Goal: Task Accomplishment & Management: Manage account settings

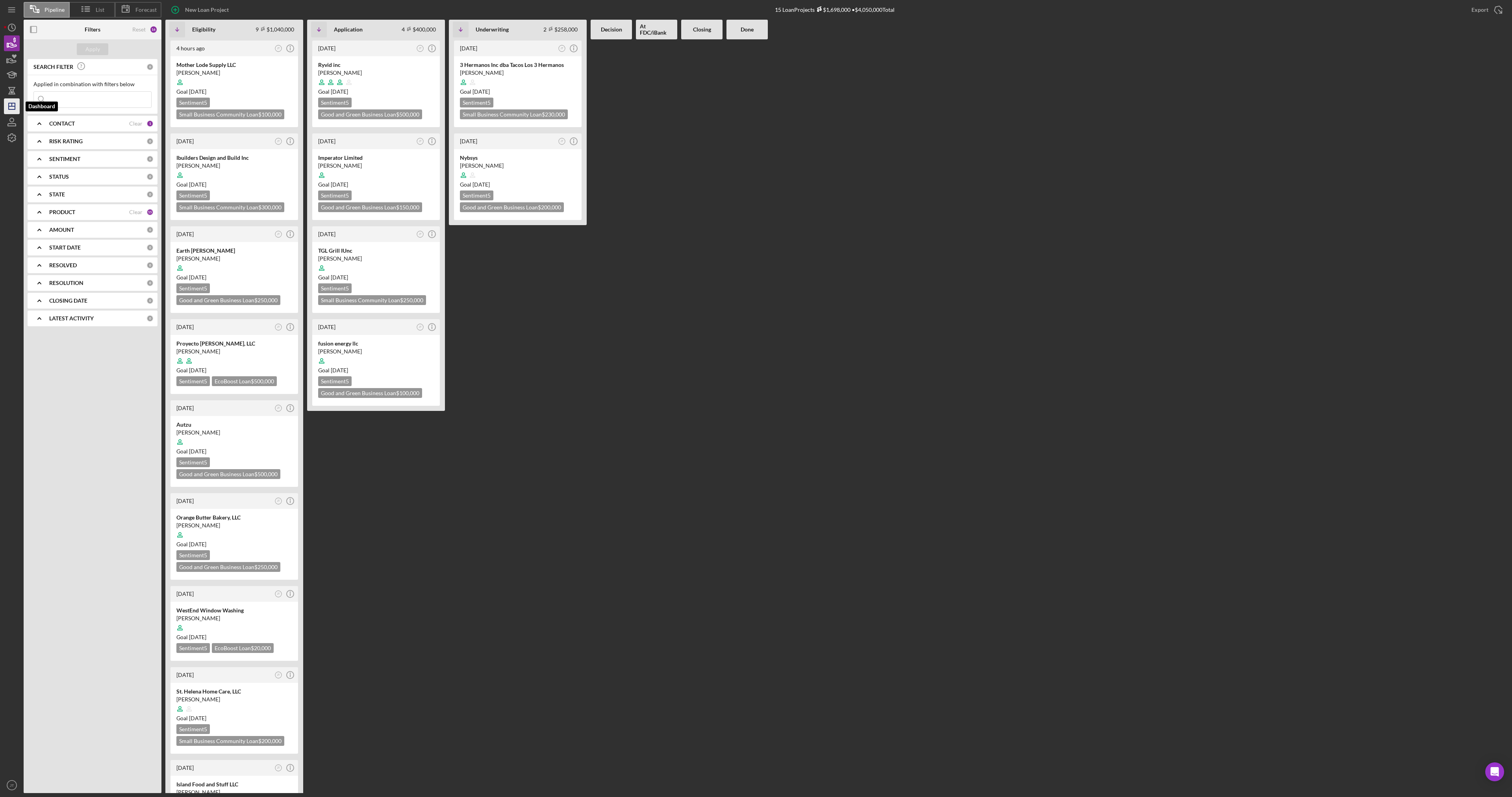
click at [15, 109] on polygon "button" at bounding box center [12, 106] width 6 height 6
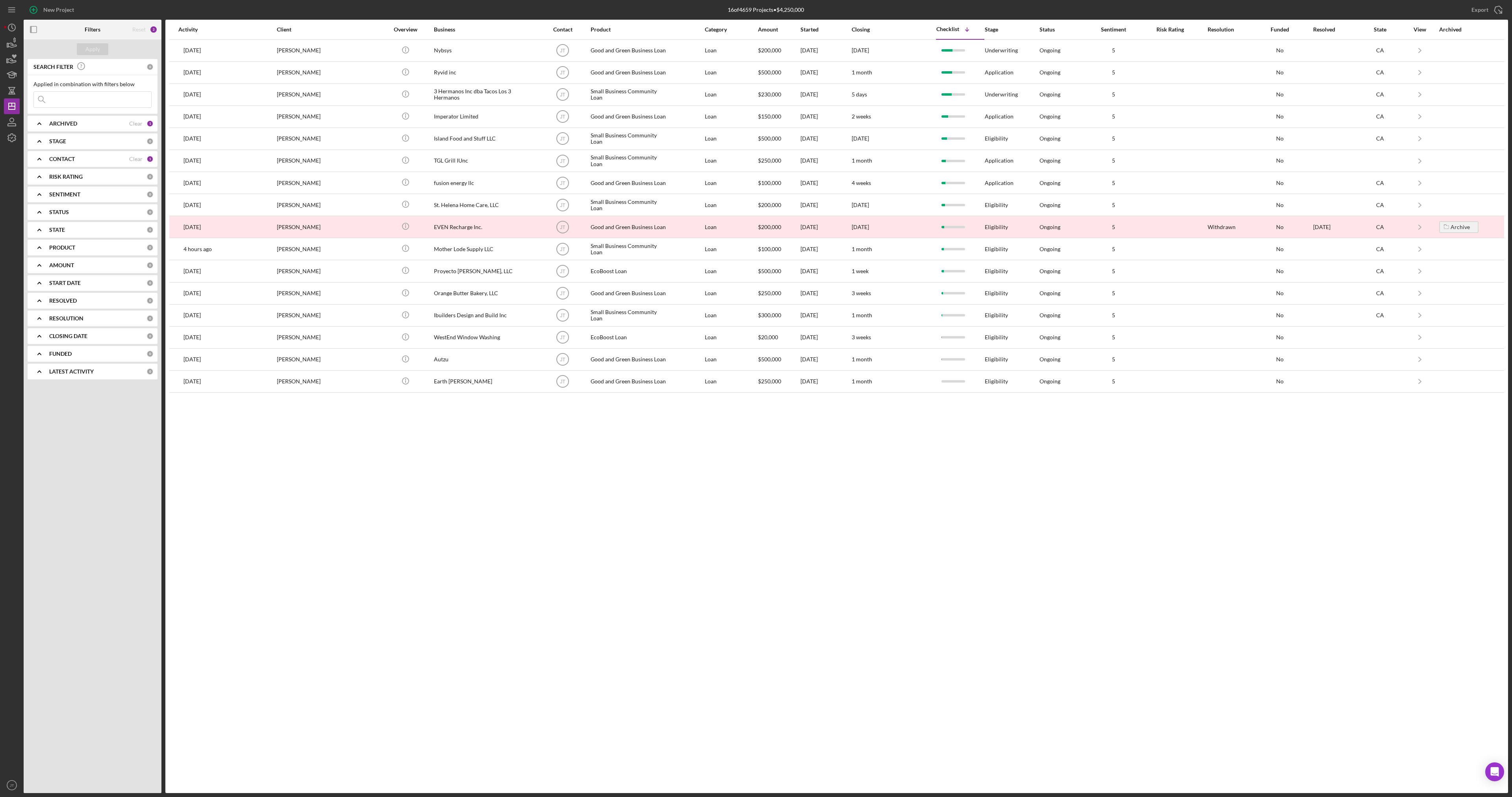
click at [58, 127] on b "ARCHIVED" at bounding box center [63, 123] width 28 height 6
click at [38, 168] on input "Archived" at bounding box center [38, 168] width 8 height 8
checkbox input "true"
click at [60, 125] on b "ARCHIVED" at bounding box center [63, 123] width 28 height 6
click at [83, 158] on div "CONTACT" at bounding box center [89, 159] width 80 height 6
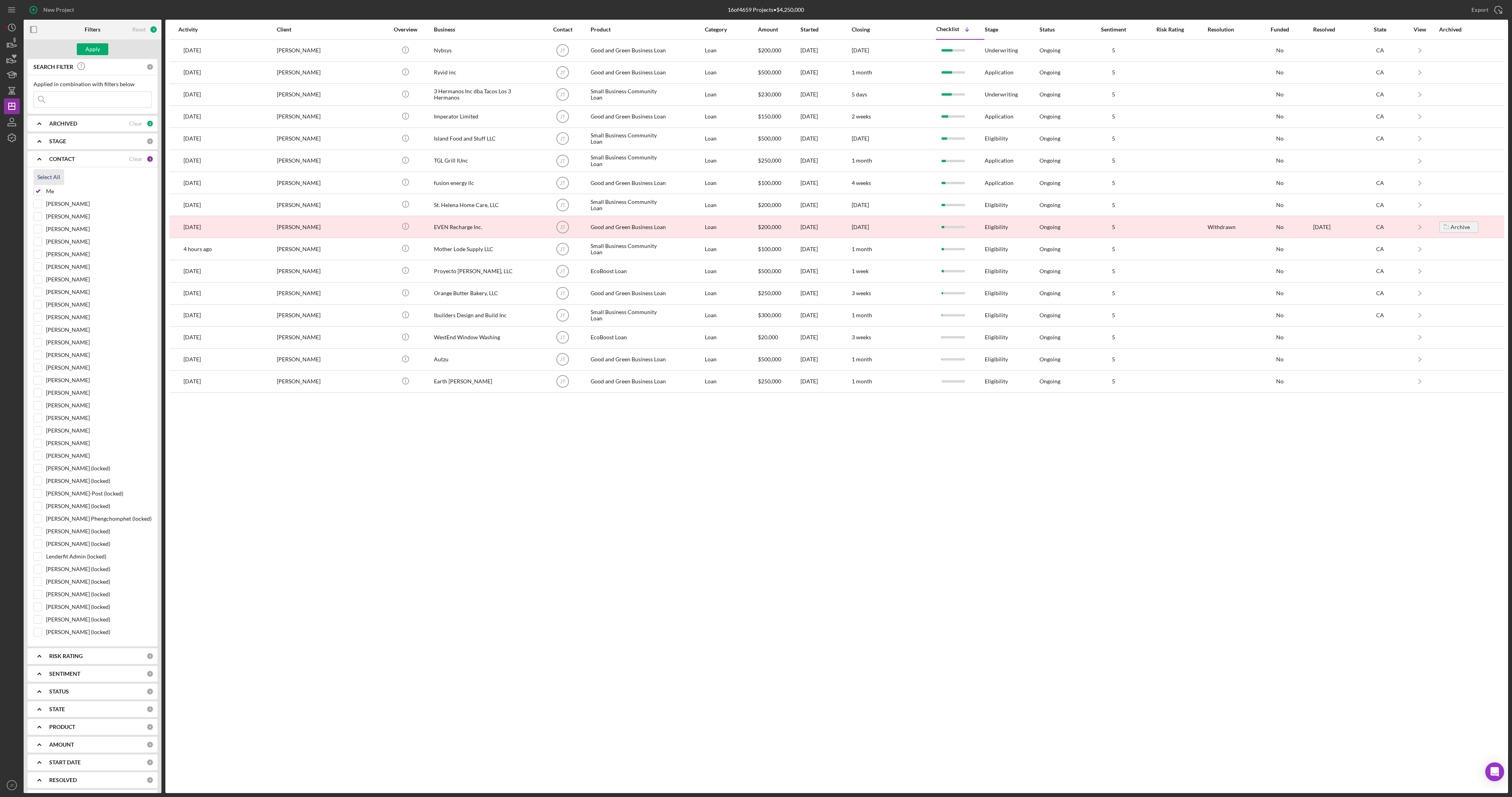
click at [51, 178] on div "Select All" at bounding box center [49, 177] width 23 height 16
checkbox input "true"
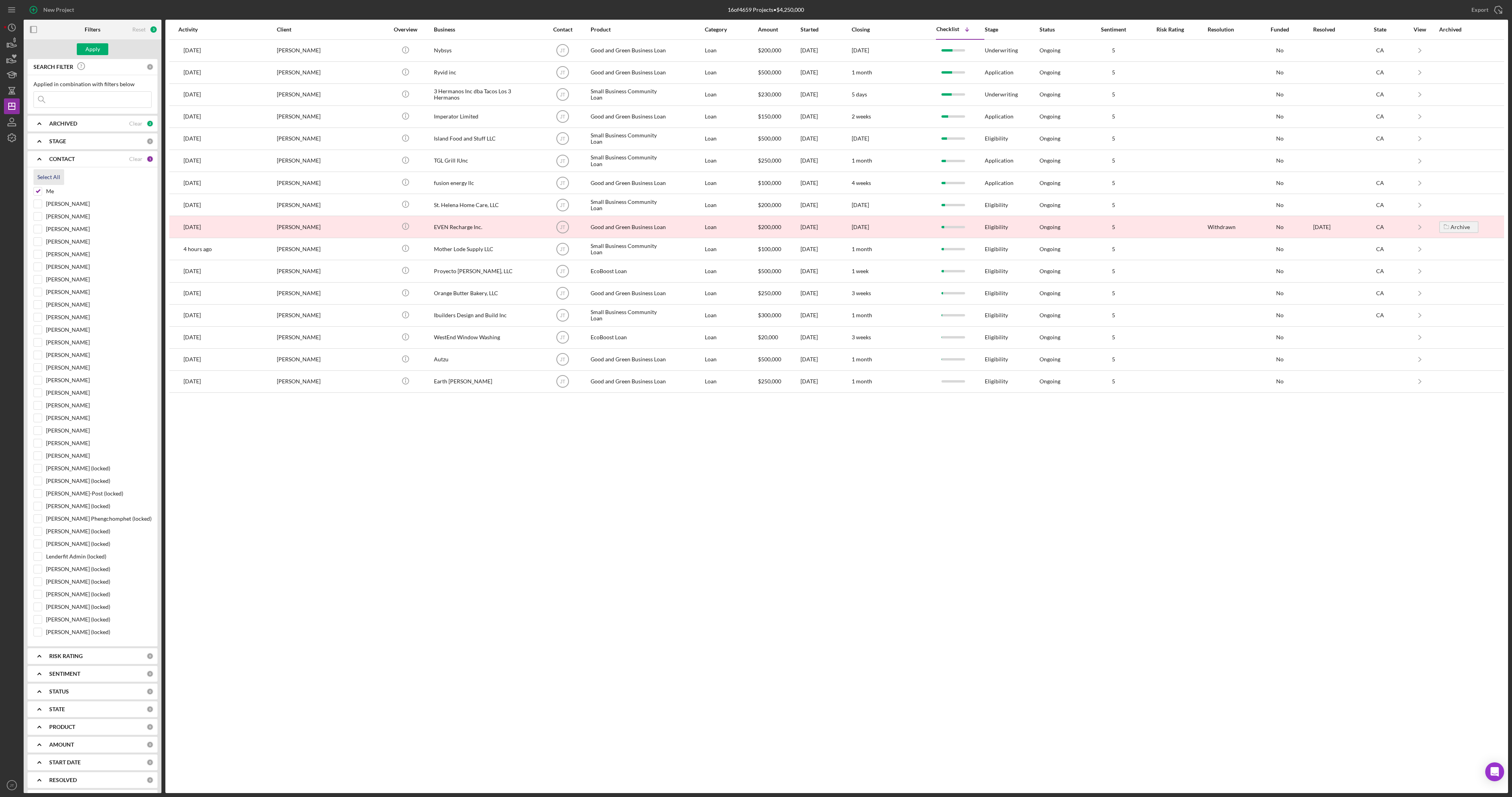
checkbox input "true"
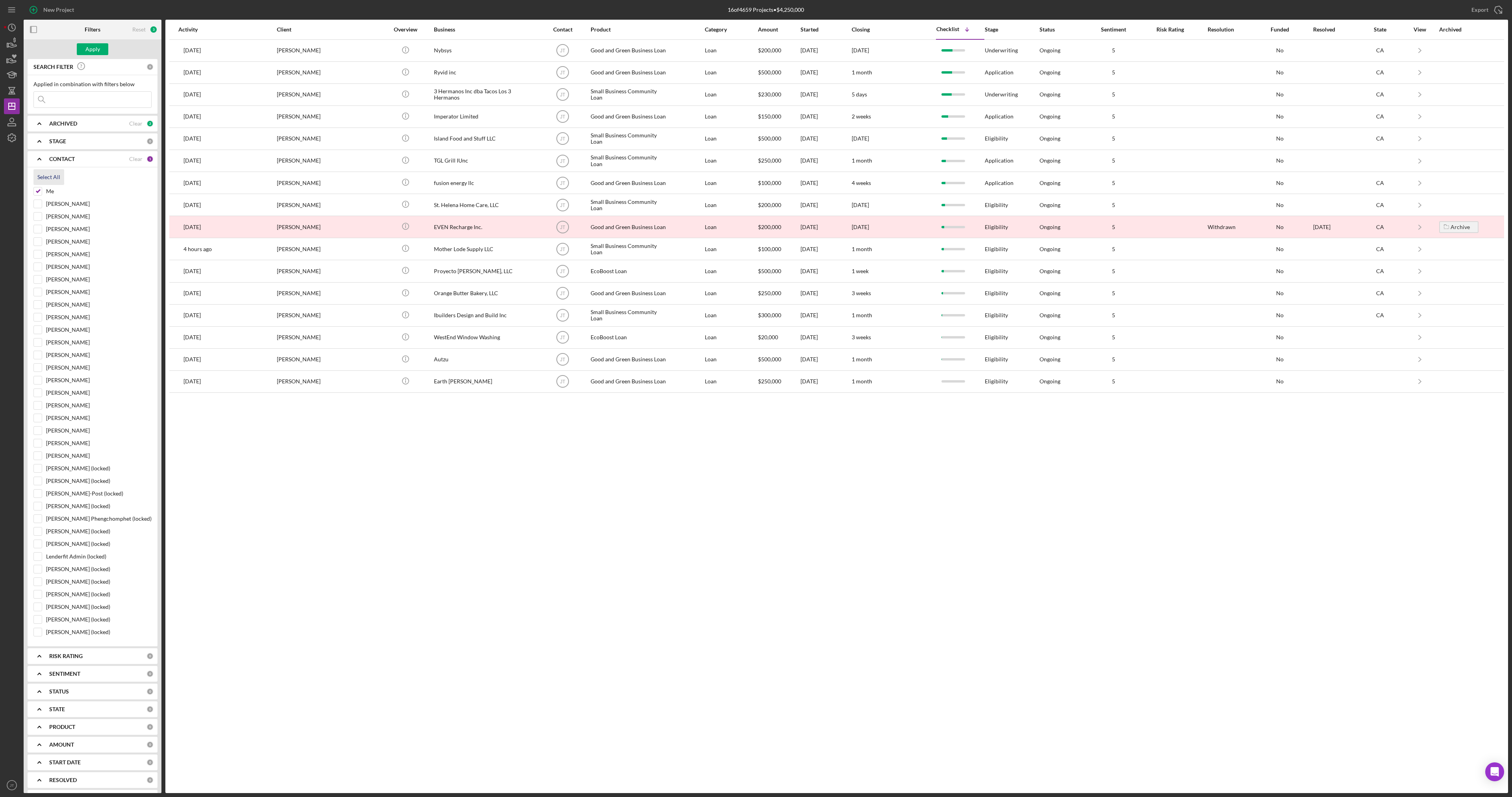
checkbox input "true"
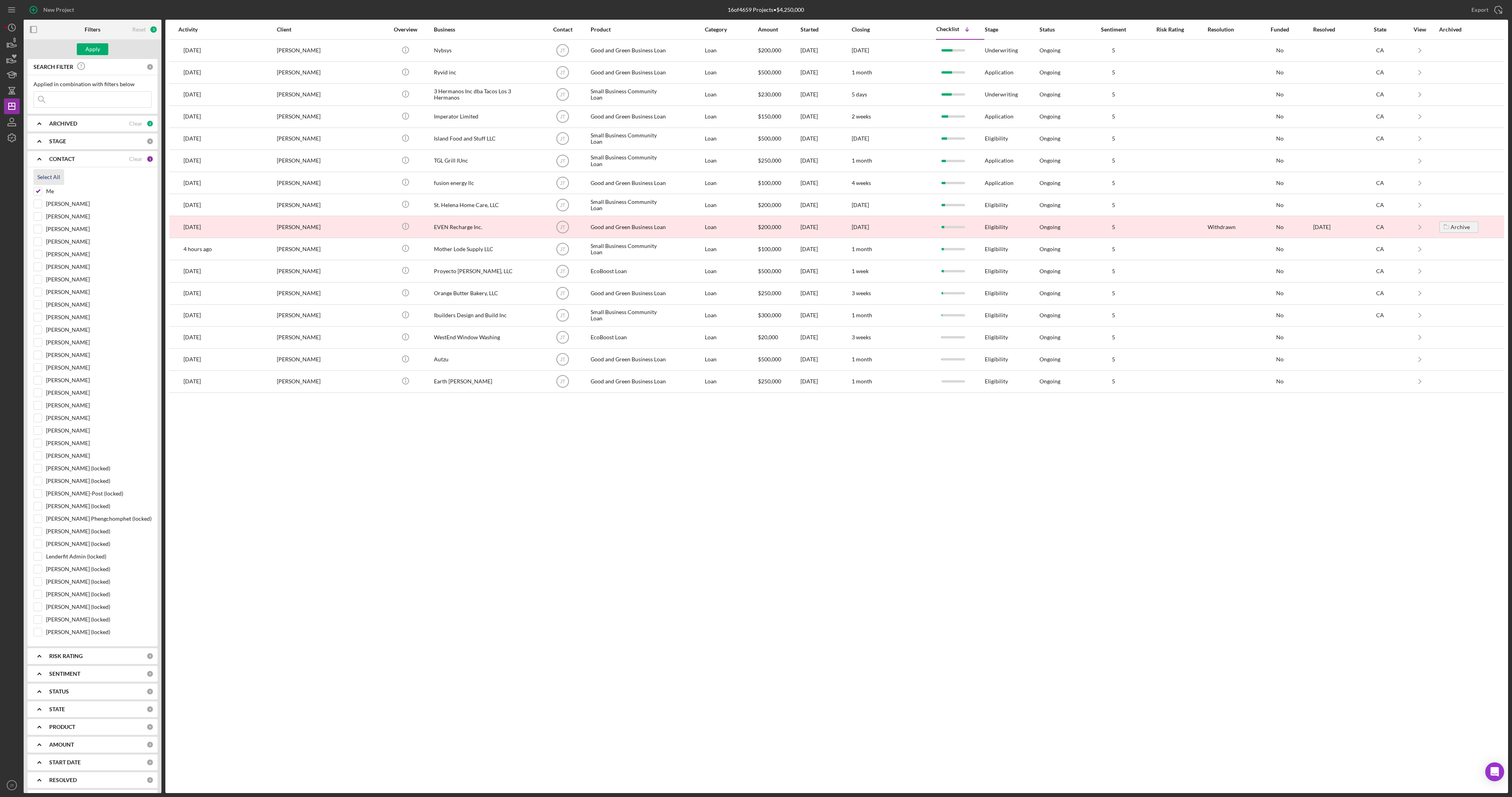
checkbox input "true"
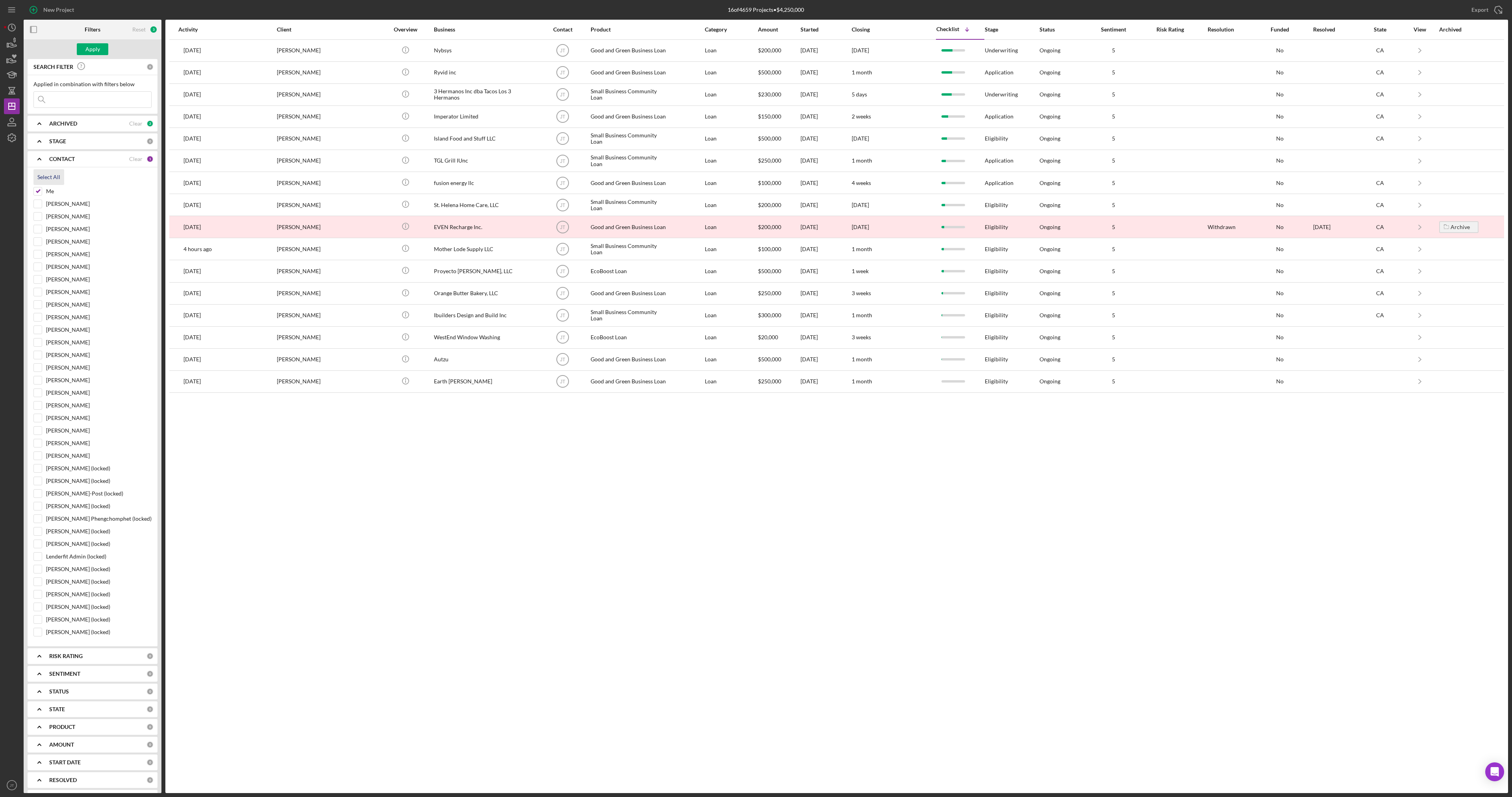
checkbox input "true"
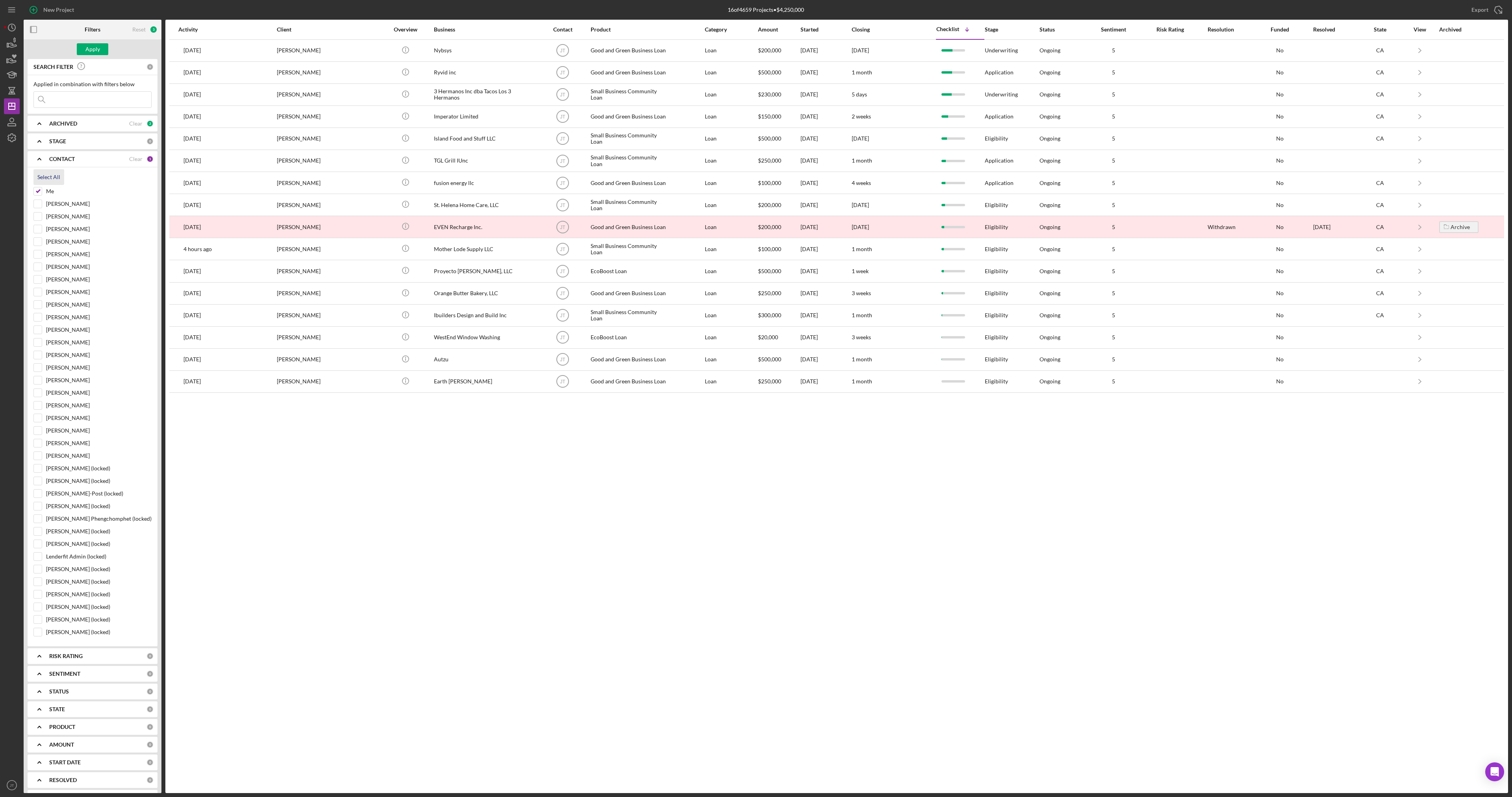
checkbox input "true"
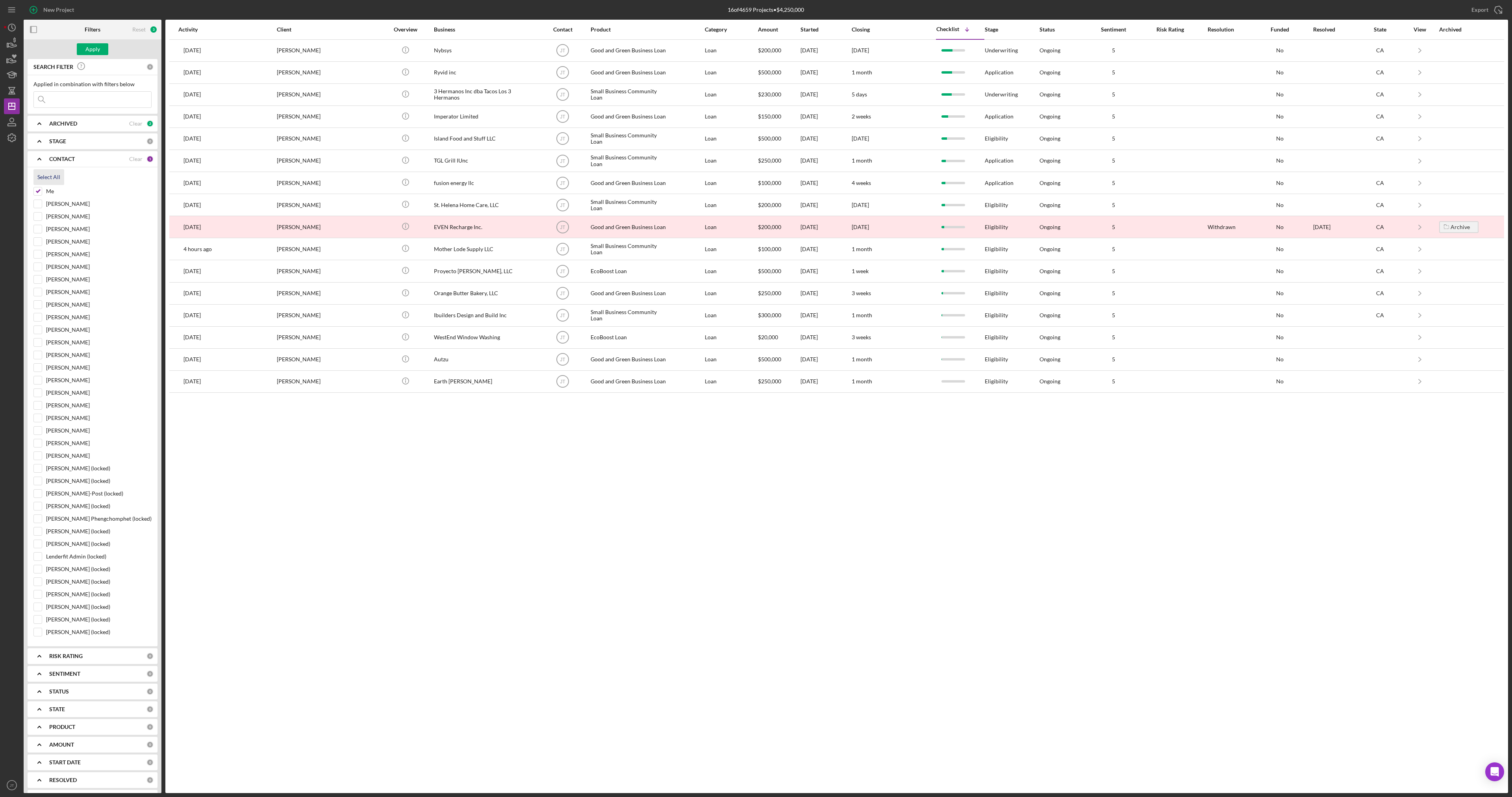
checkbox input "true"
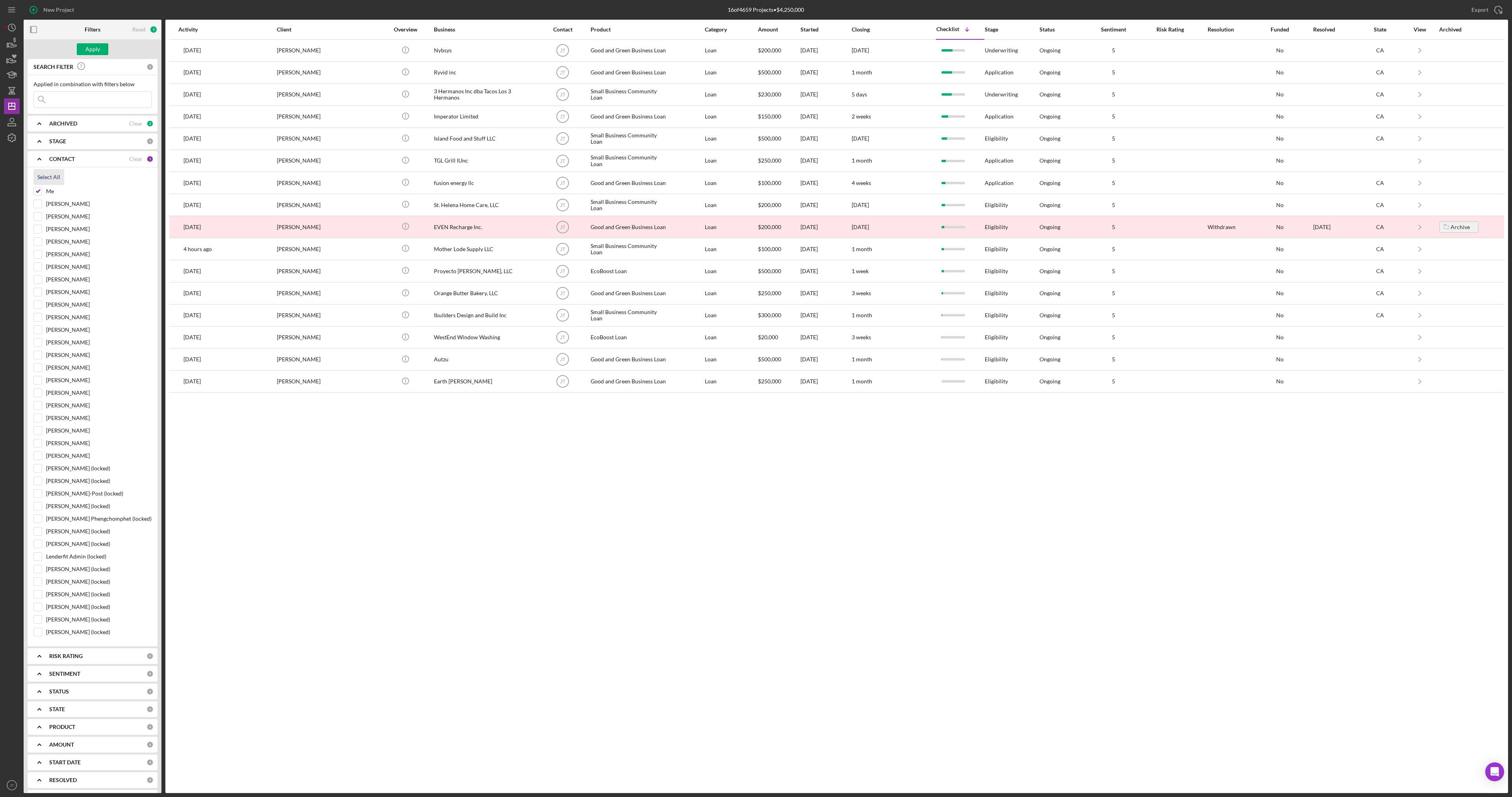
checkbox input "true"
click at [60, 159] on b "CONTACT" at bounding box center [62, 159] width 26 height 6
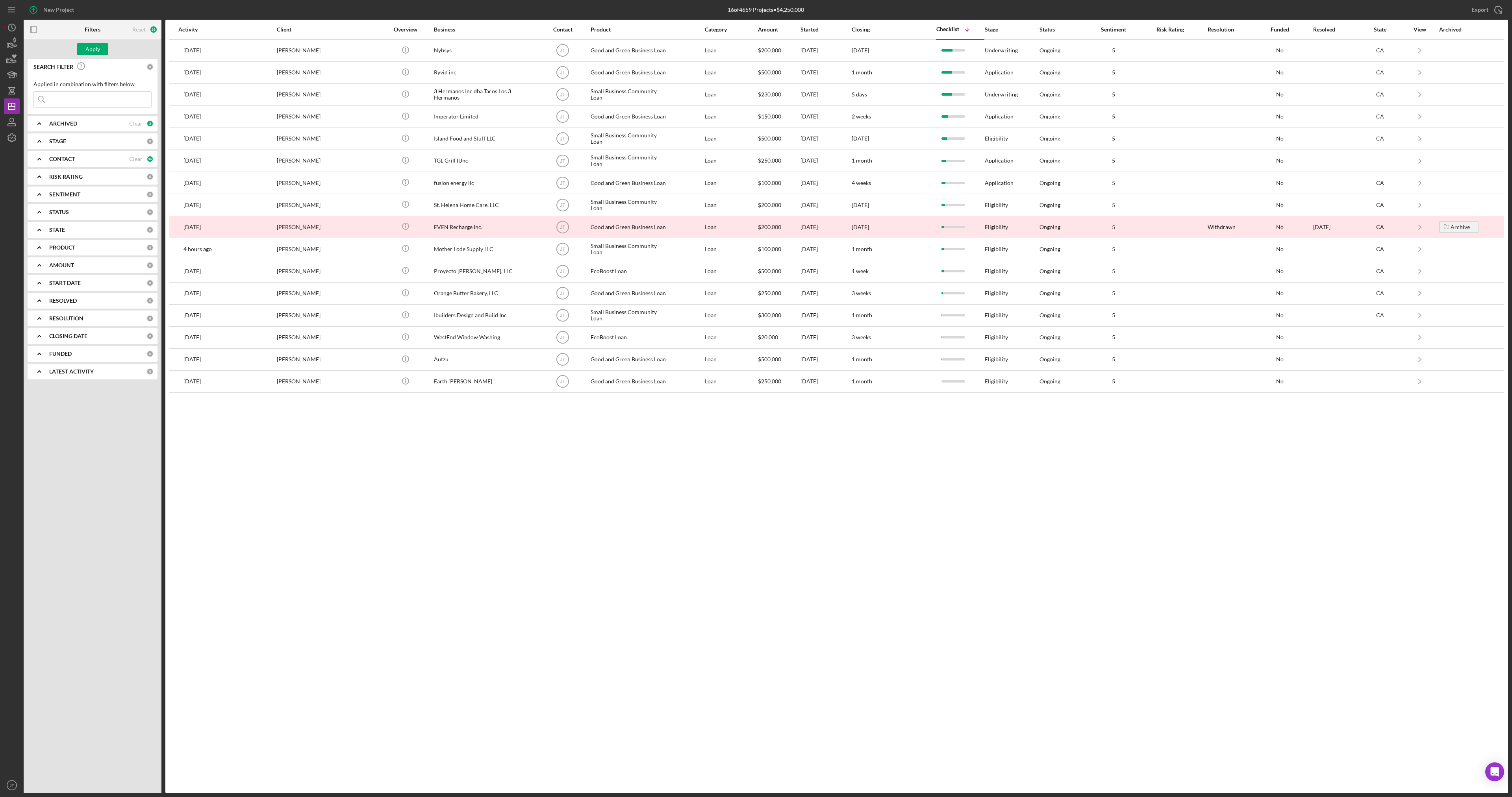
click at [60, 141] on b "STAGE" at bounding box center [58, 141] width 17 height 6
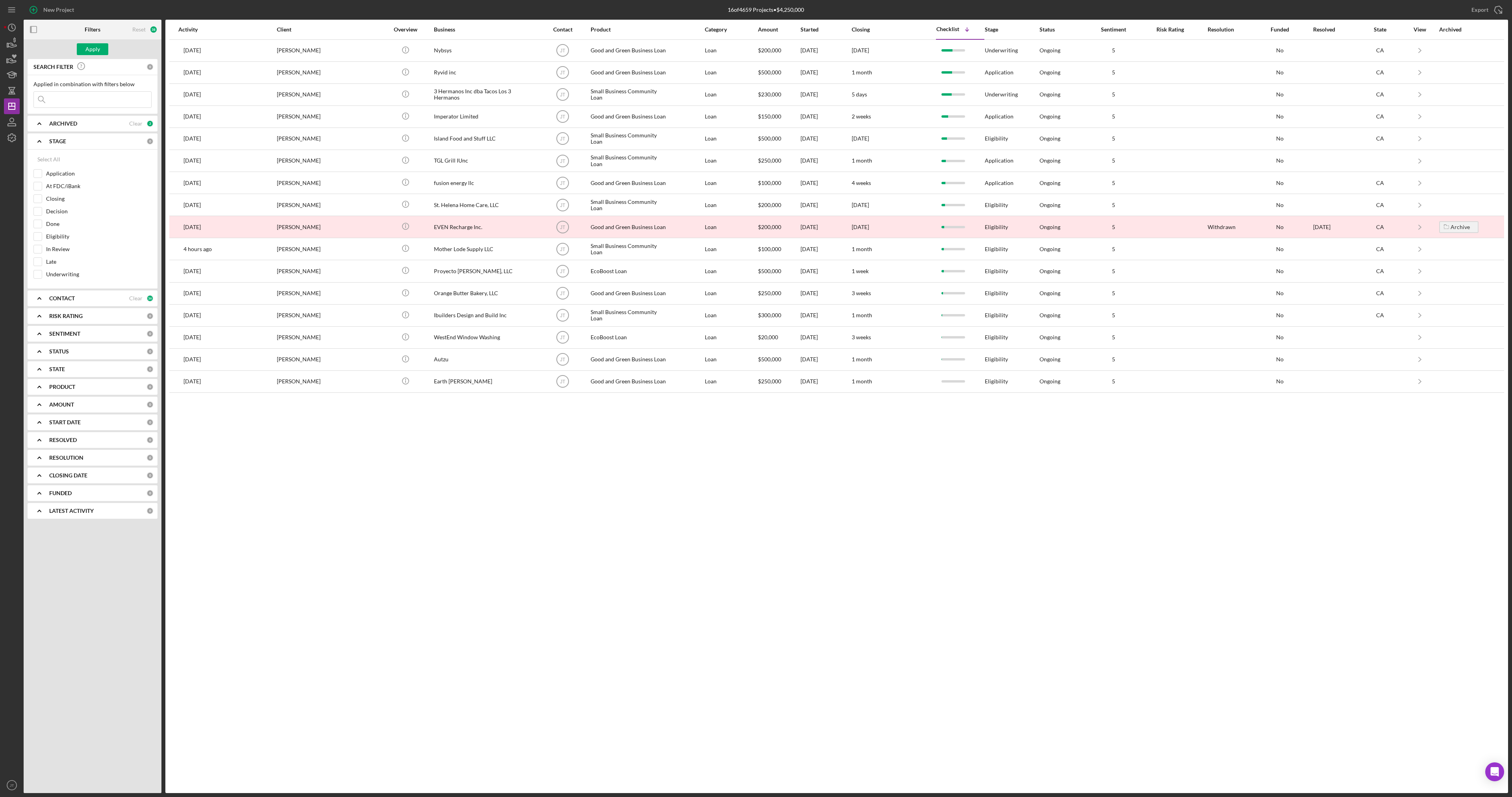
click at [60, 141] on b "STAGE" at bounding box center [58, 141] width 17 height 6
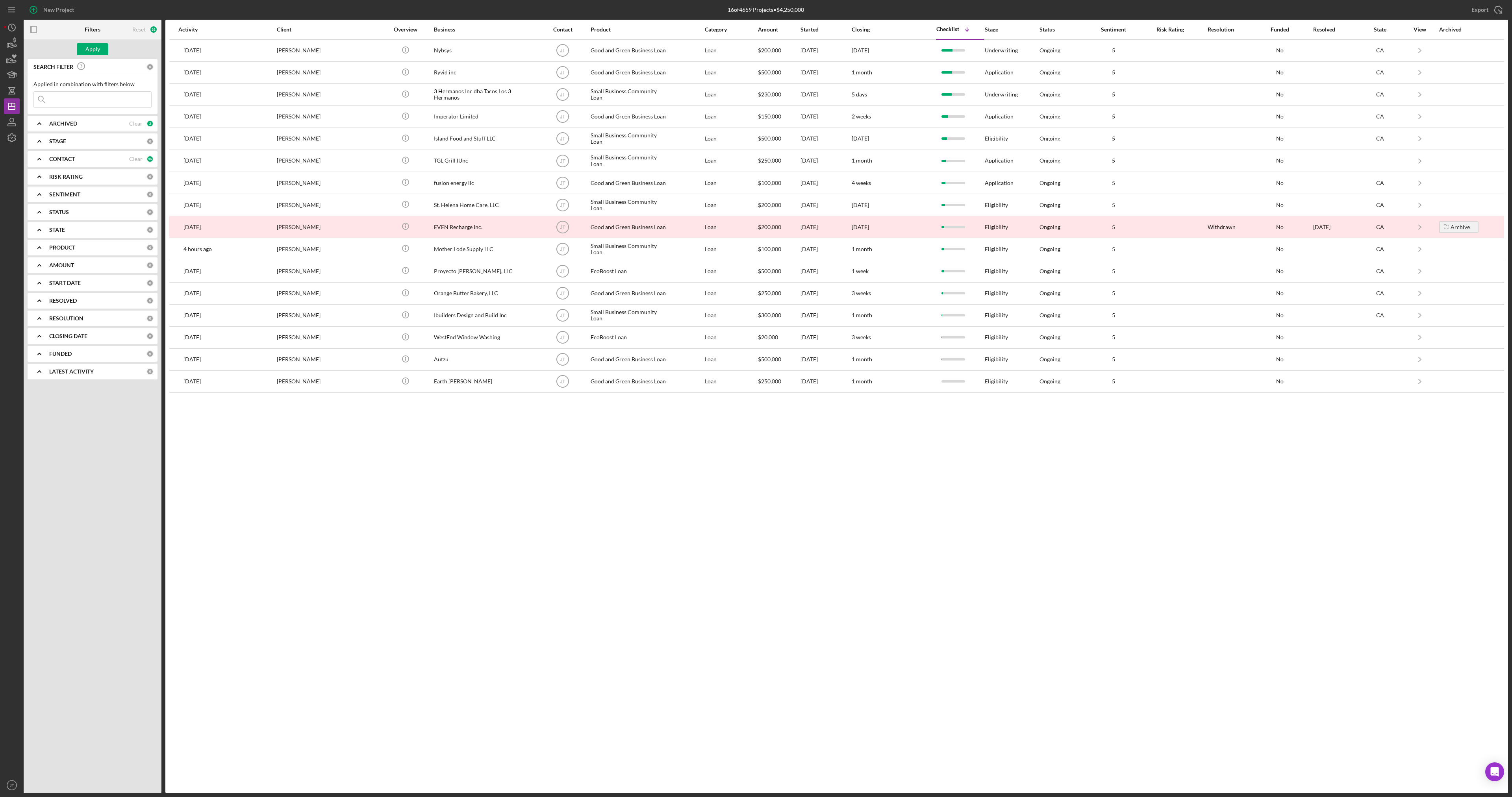
click at [65, 215] on b "STATUS" at bounding box center [59, 212] width 20 height 6
click at [63, 300] on b "RESOLVED" at bounding box center [63, 300] width 28 height 6
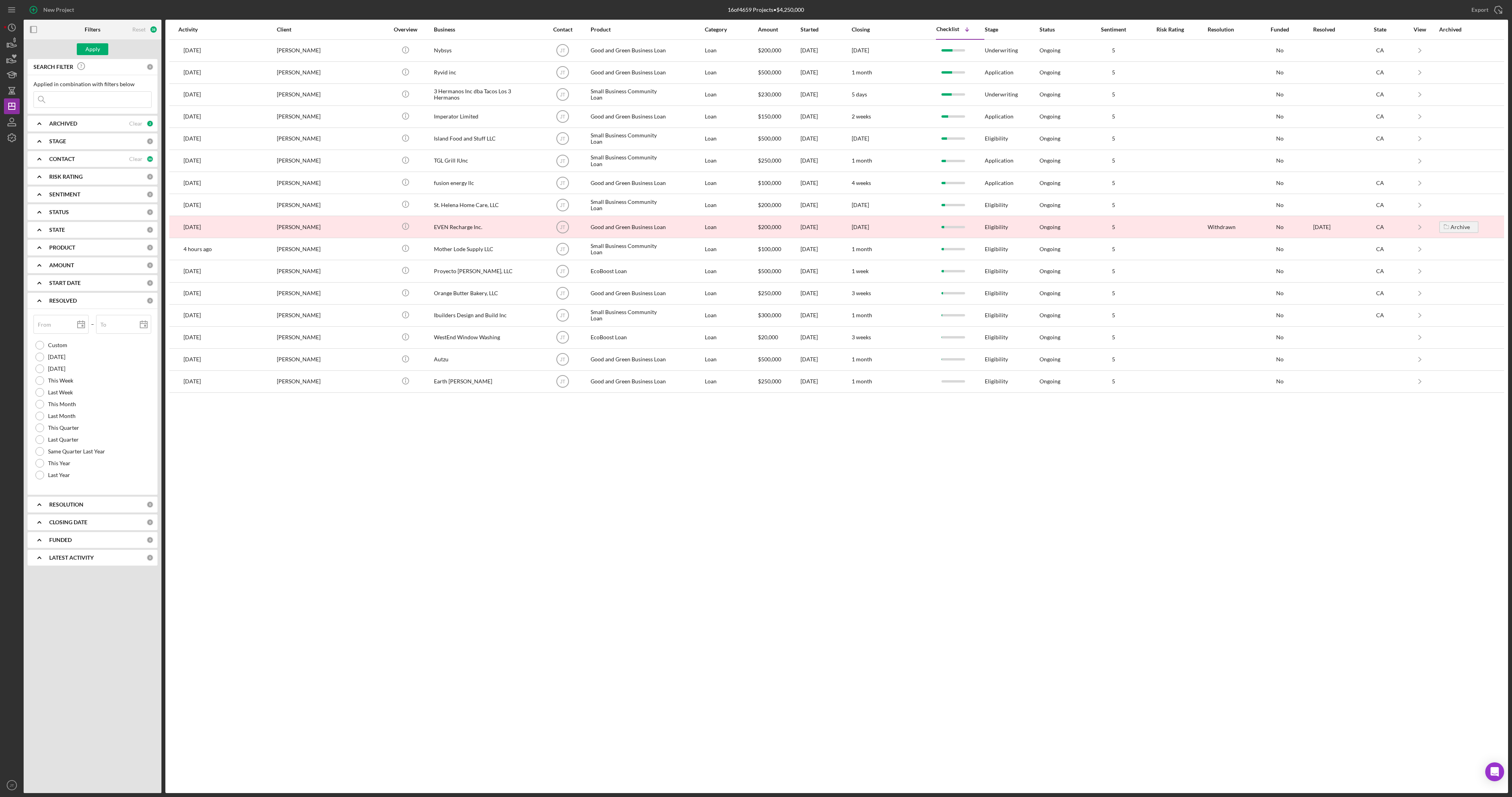
click at [63, 300] on b "RESOLVED" at bounding box center [63, 300] width 28 height 6
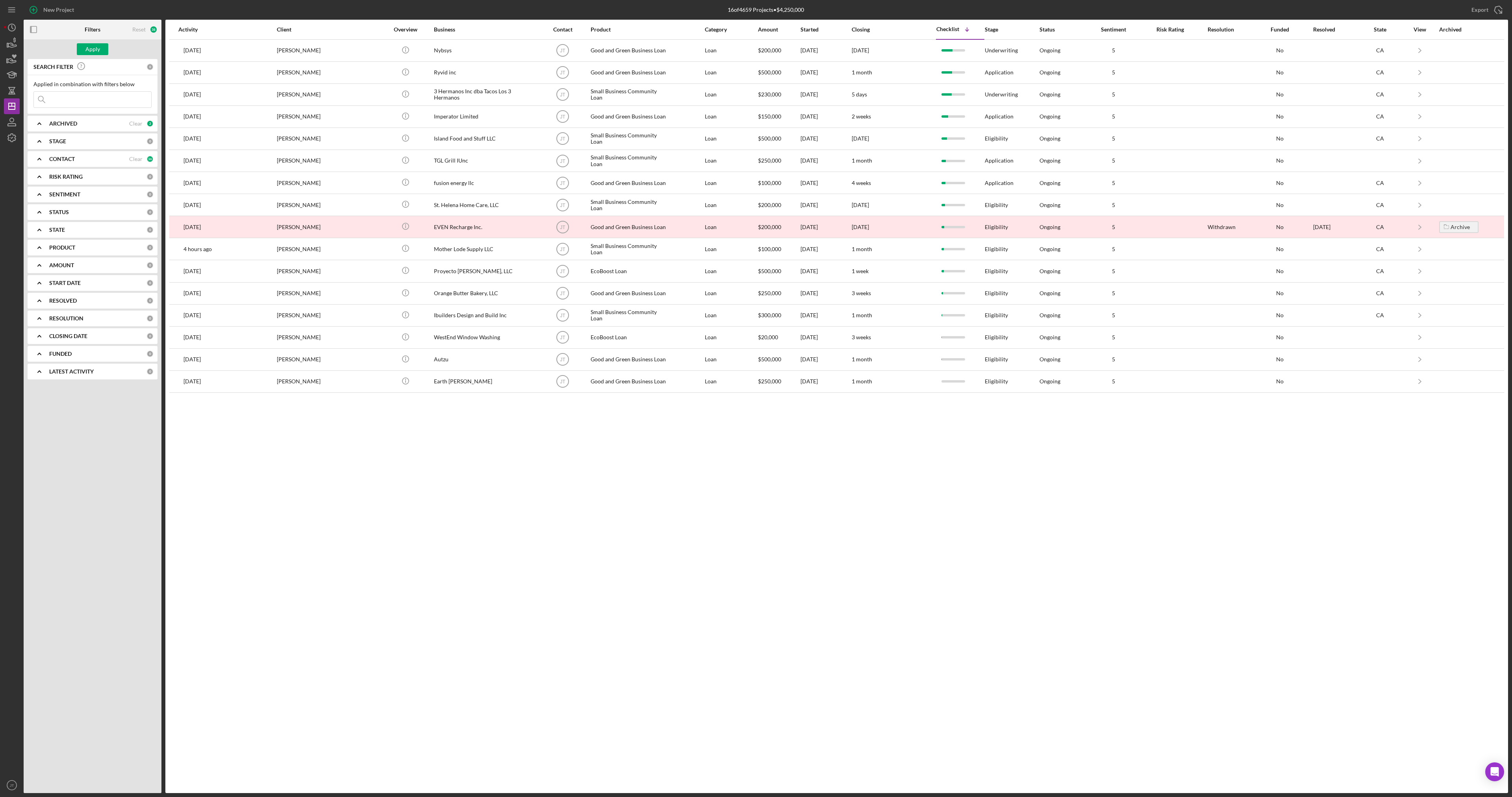
click at [76, 320] on b "RESOLUTION" at bounding box center [66, 318] width 34 height 6
click at [41, 414] on input "Withdrawn" at bounding box center [38, 413] width 8 height 8
checkbox input "true"
click at [38, 377] on input "NotApproved" at bounding box center [38, 376] width 8 height 8
click at [96, 51] on div "Apply" at bounding box center [93, 49] width 15 height 12
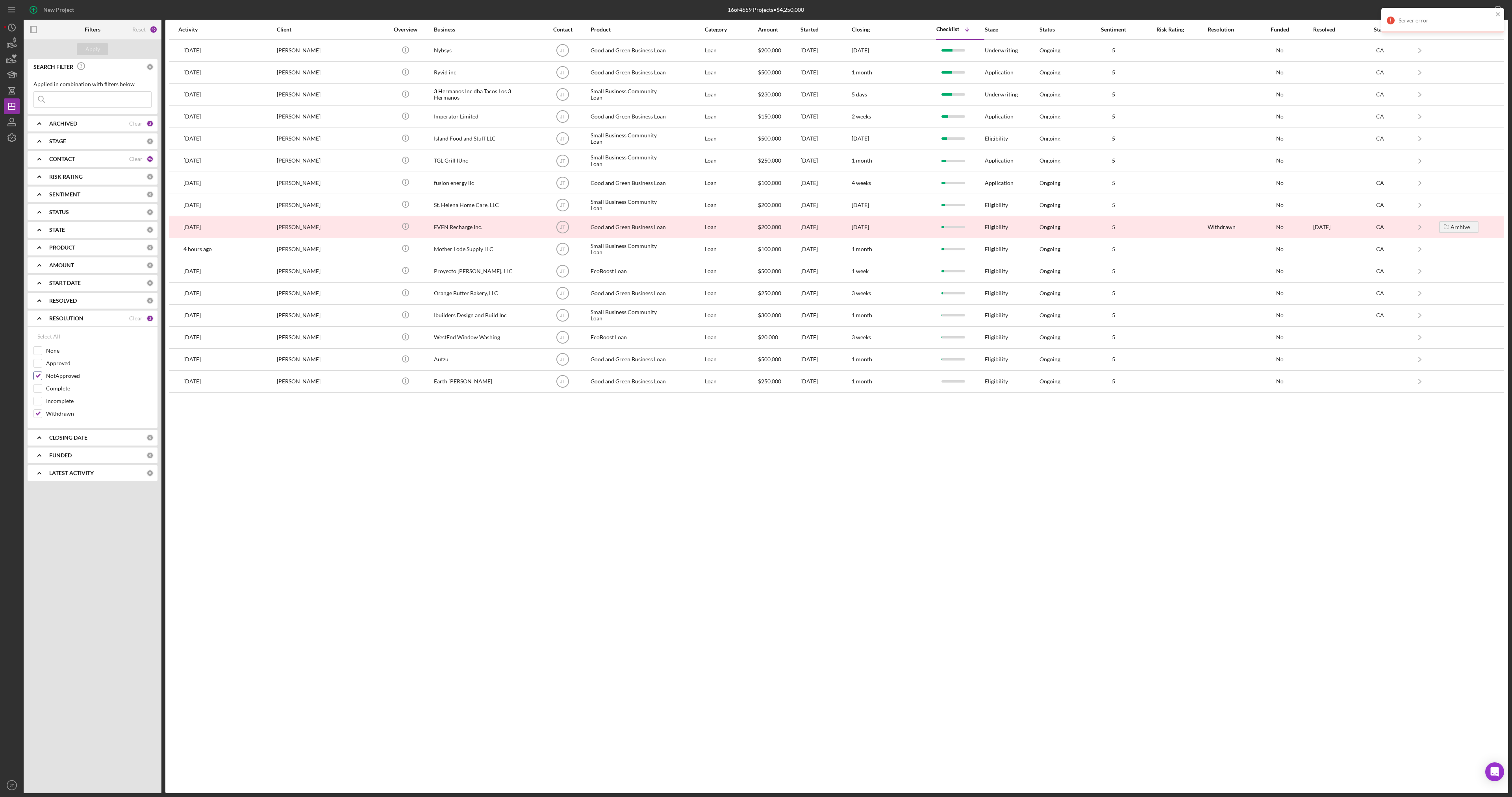
click at [41, 374] on input "NotApproved" at bounding box center [38, 376] width 8 height 8
checkbox input "false"
click at [95, 48] on div "Apply" at bounding box center [93, 49] width 15 height 12
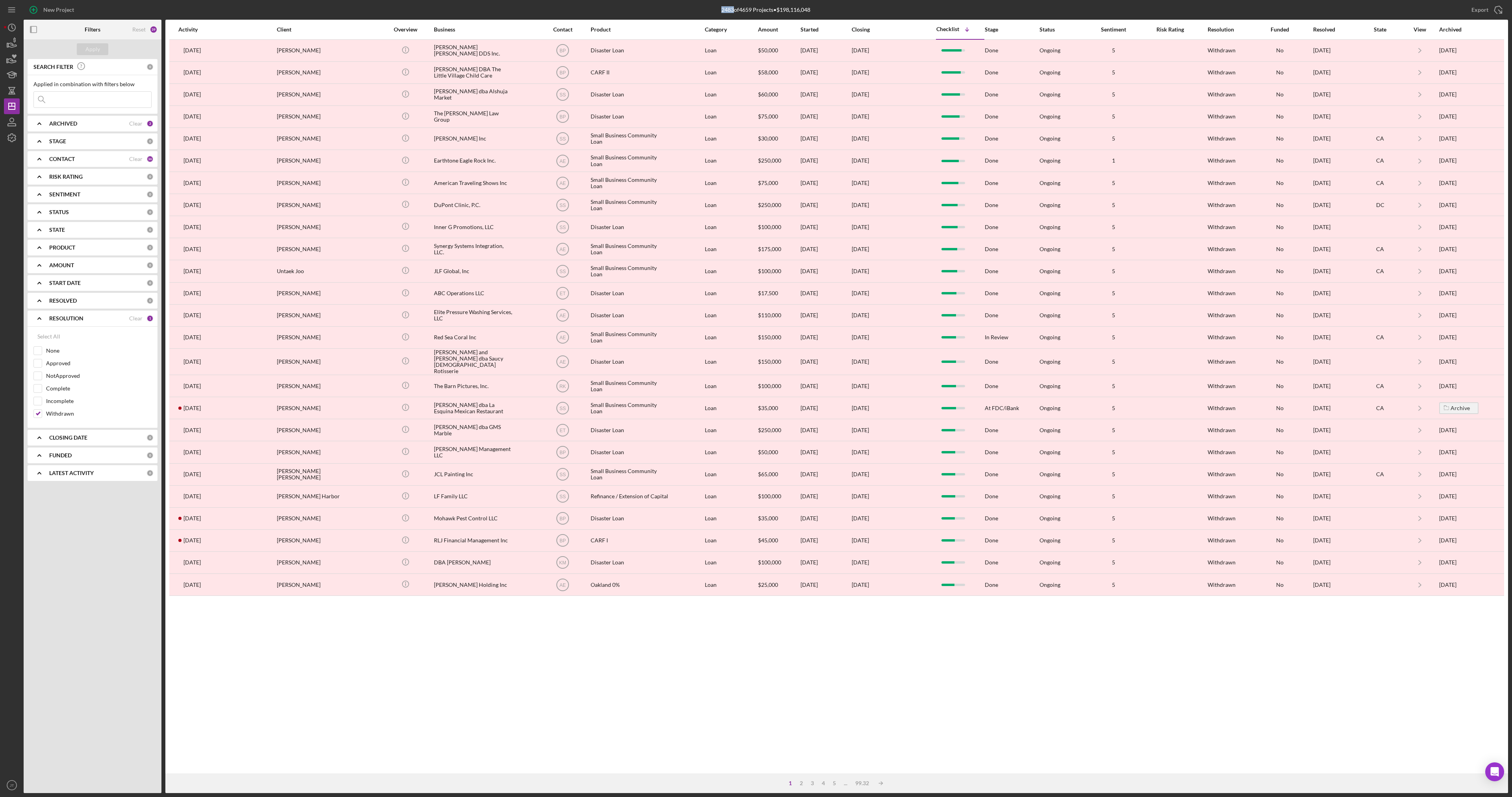
drag, startPoint x: 719, startPoint y: 12, endPoint x: 731, endPoint y: 12, distance: 12.0
click at [731, 12] on div "2483 of 4659 Projects • $198,116,048" at bounding box center [766, 9] width 89 height 6
click at [1163, 8] on div "Export Icon/Export" at bounding box center [1260, 10] width 495 height 20
click at [36, 416] on input "Withdrawn" at bounding box center [38, 413] width 8 height 8
click at [93, 48] on div "Apply" at bounding box center [93, 49] width 15 height 12
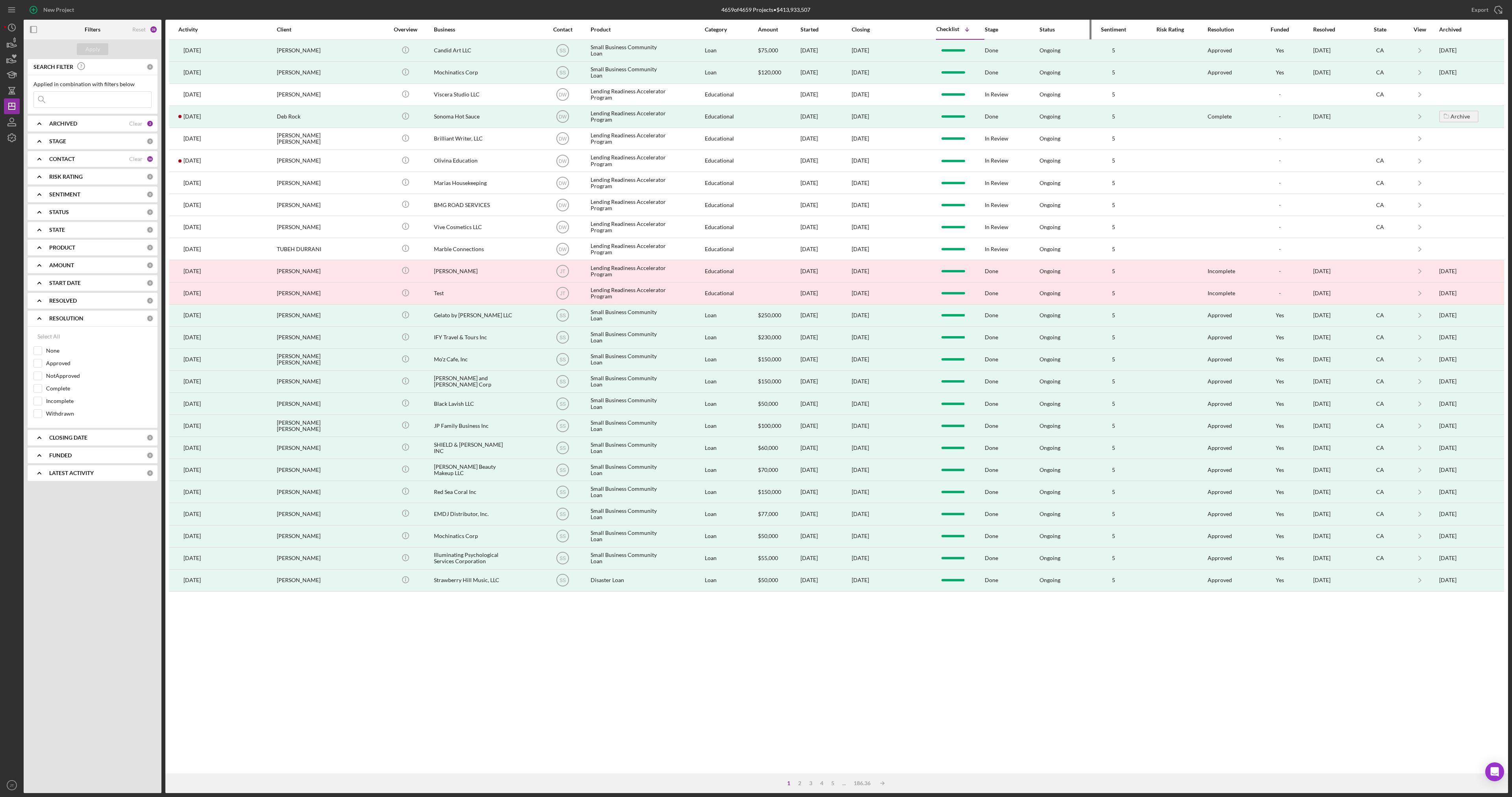
click at [1052, 28] on div "Status" at bounding box center [1058, 29] width 38 height 6
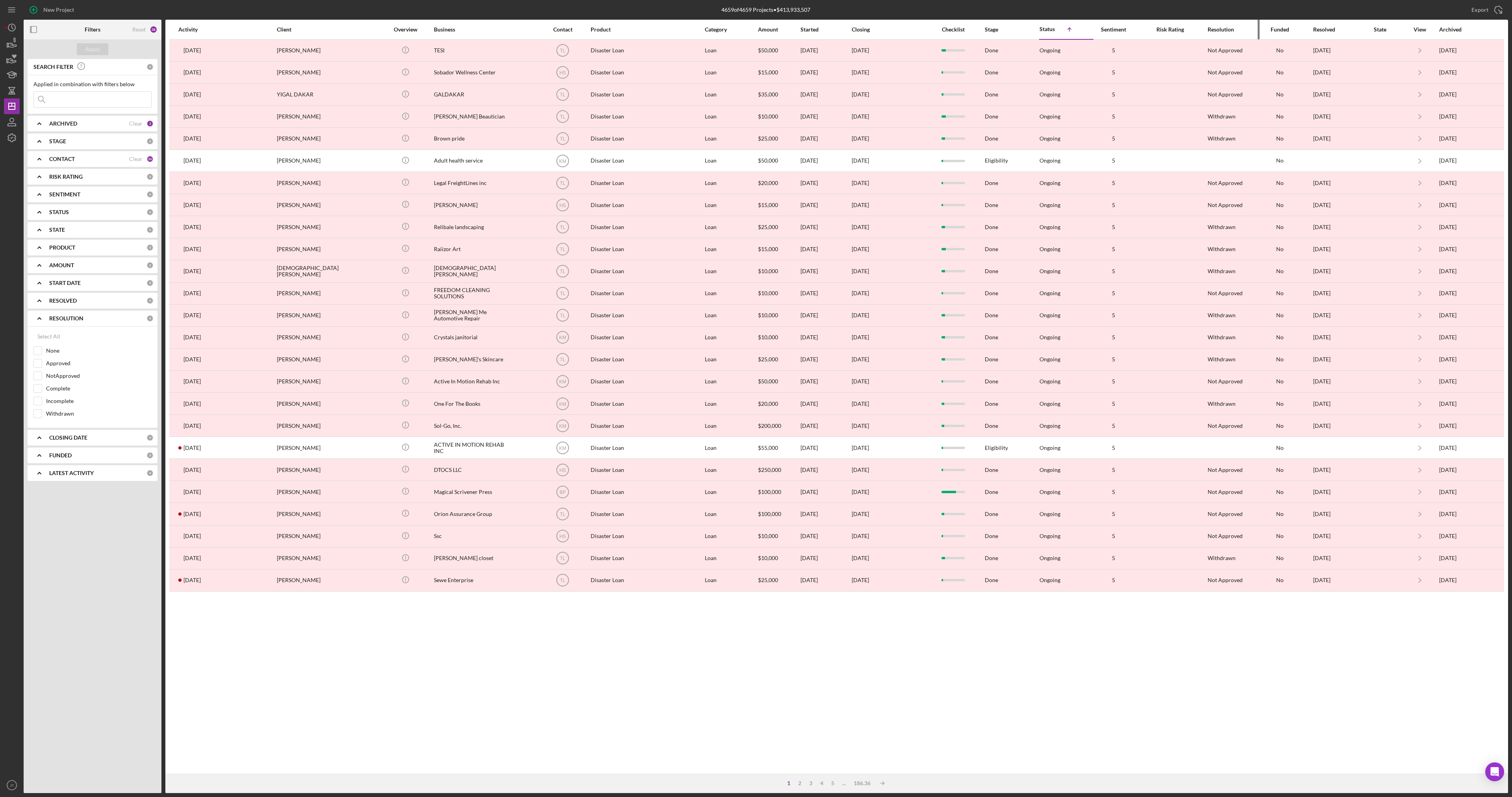
click at [1228, 29] on div "Resolution" at bounding box center [1226, 29] width 38 height 6
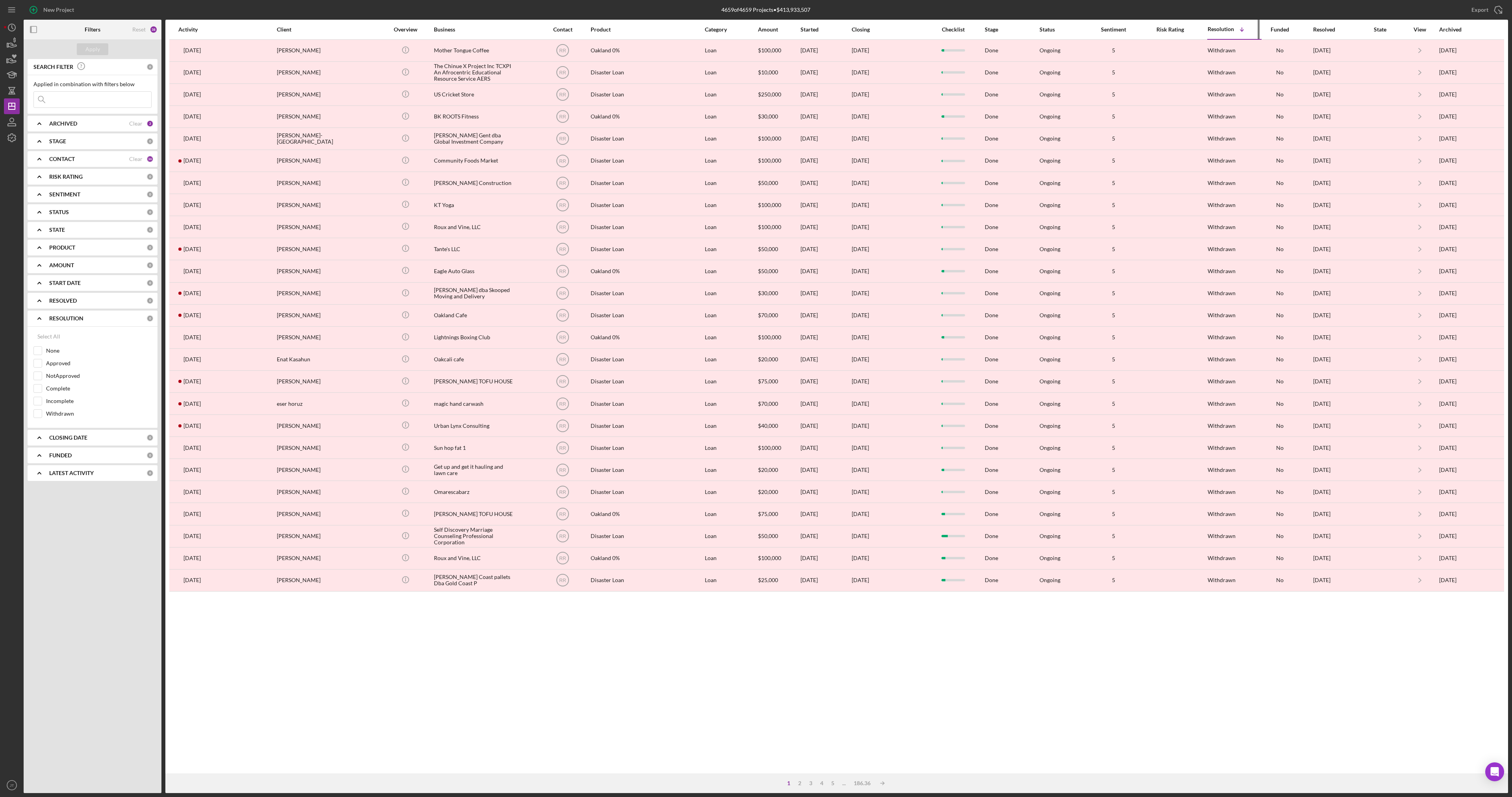
click at [1228, 29] on div "Resolution" at bounding box center [1220, 29] width 26 height 6
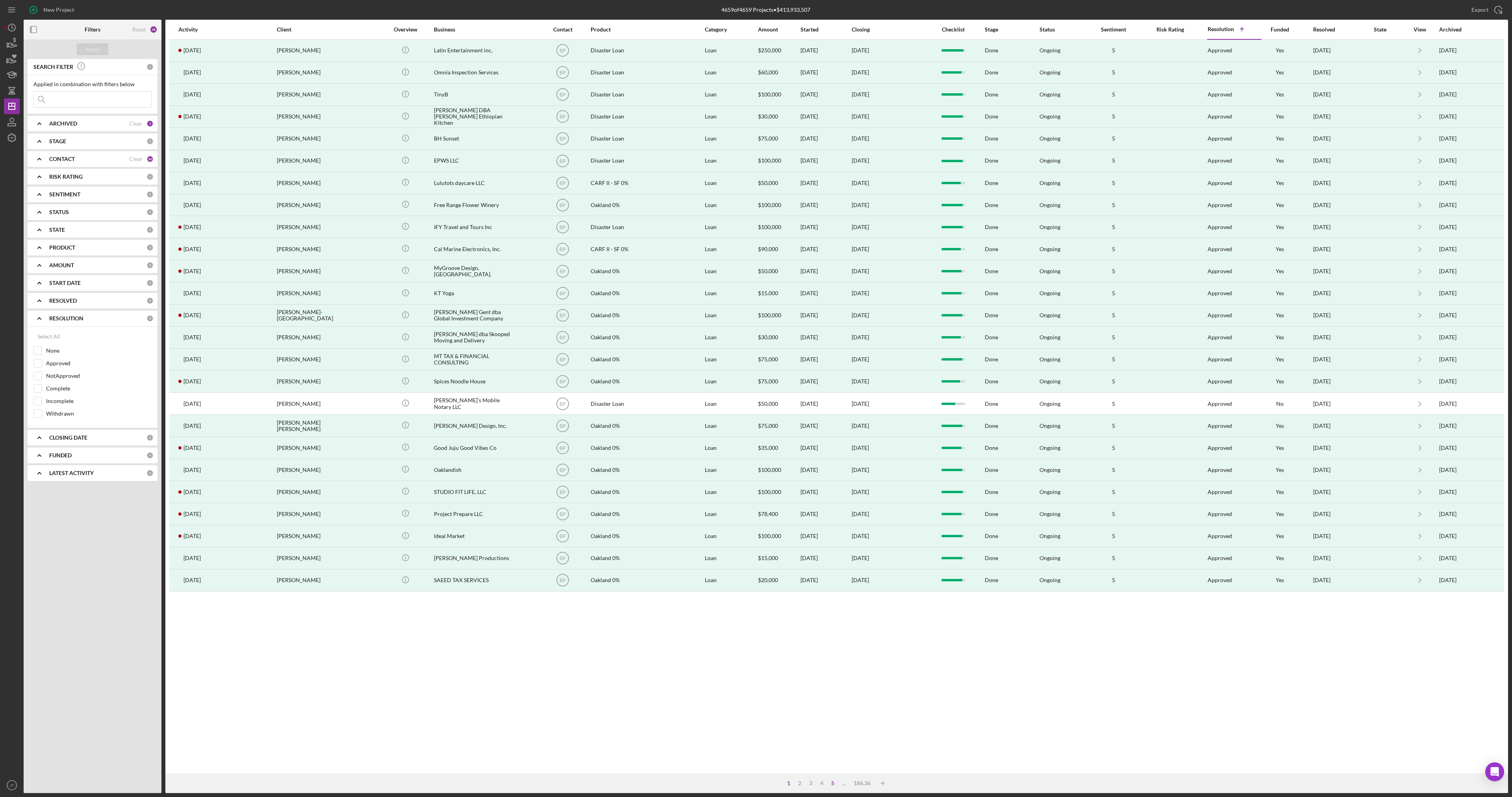
click at [832, 784] on div "5" at bounding box center [832, 784] width 11 height 6
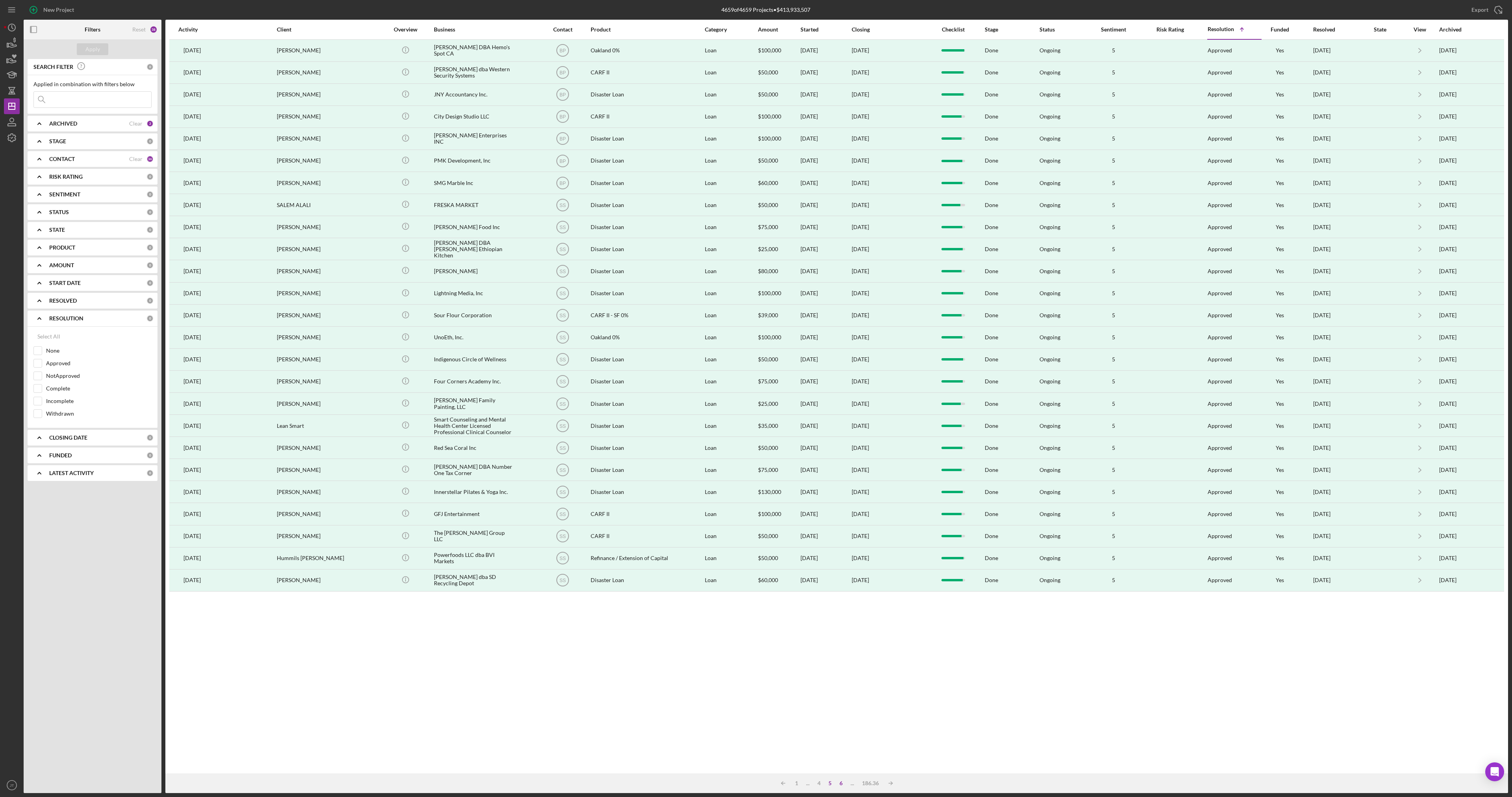
click at [838, 785] on div "6" at bounding box center [841, 784] width 11 height 6
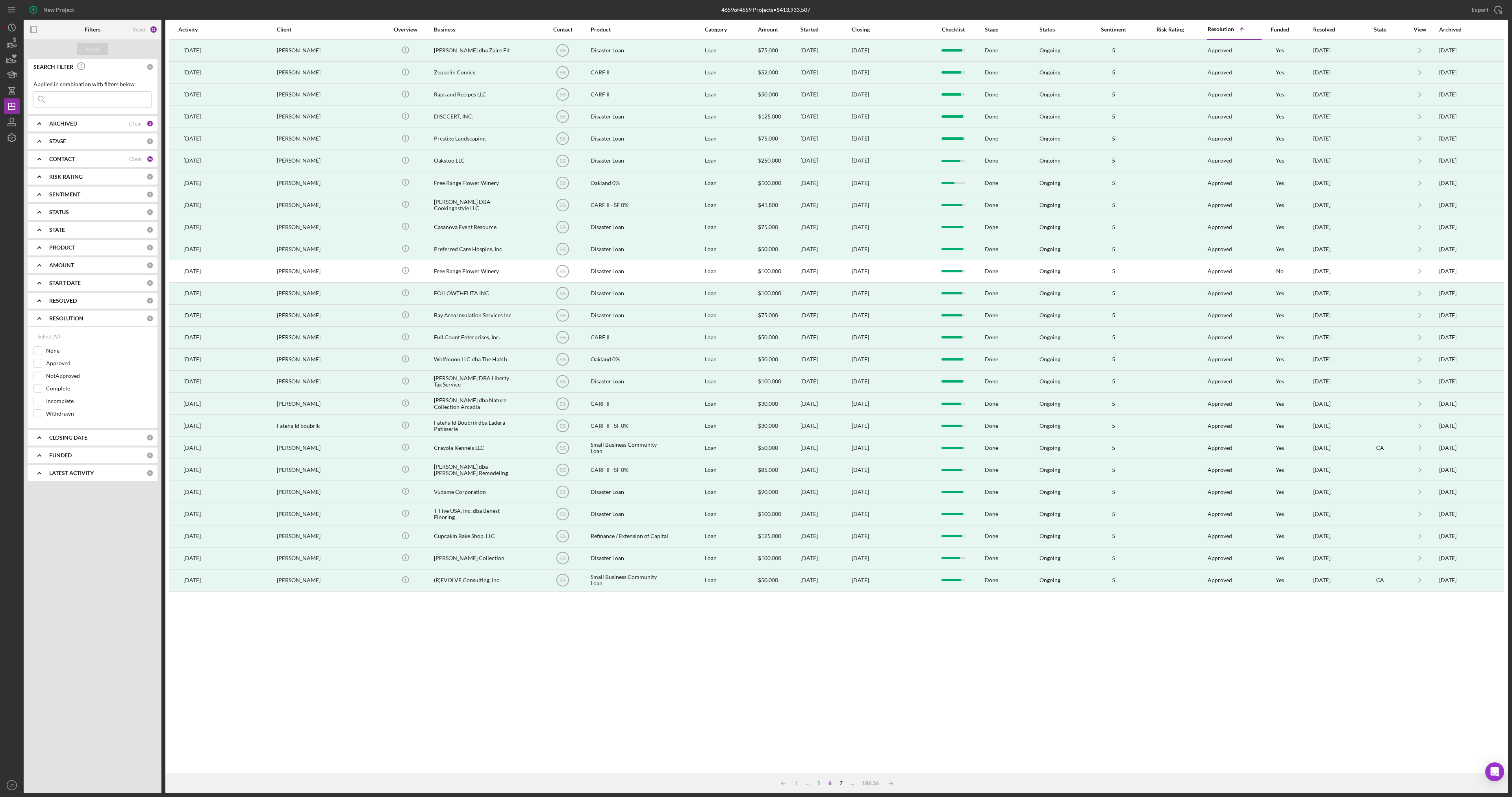
click at [842, 782] on div "7" at bounding box center [841, 784] width 11 height 6
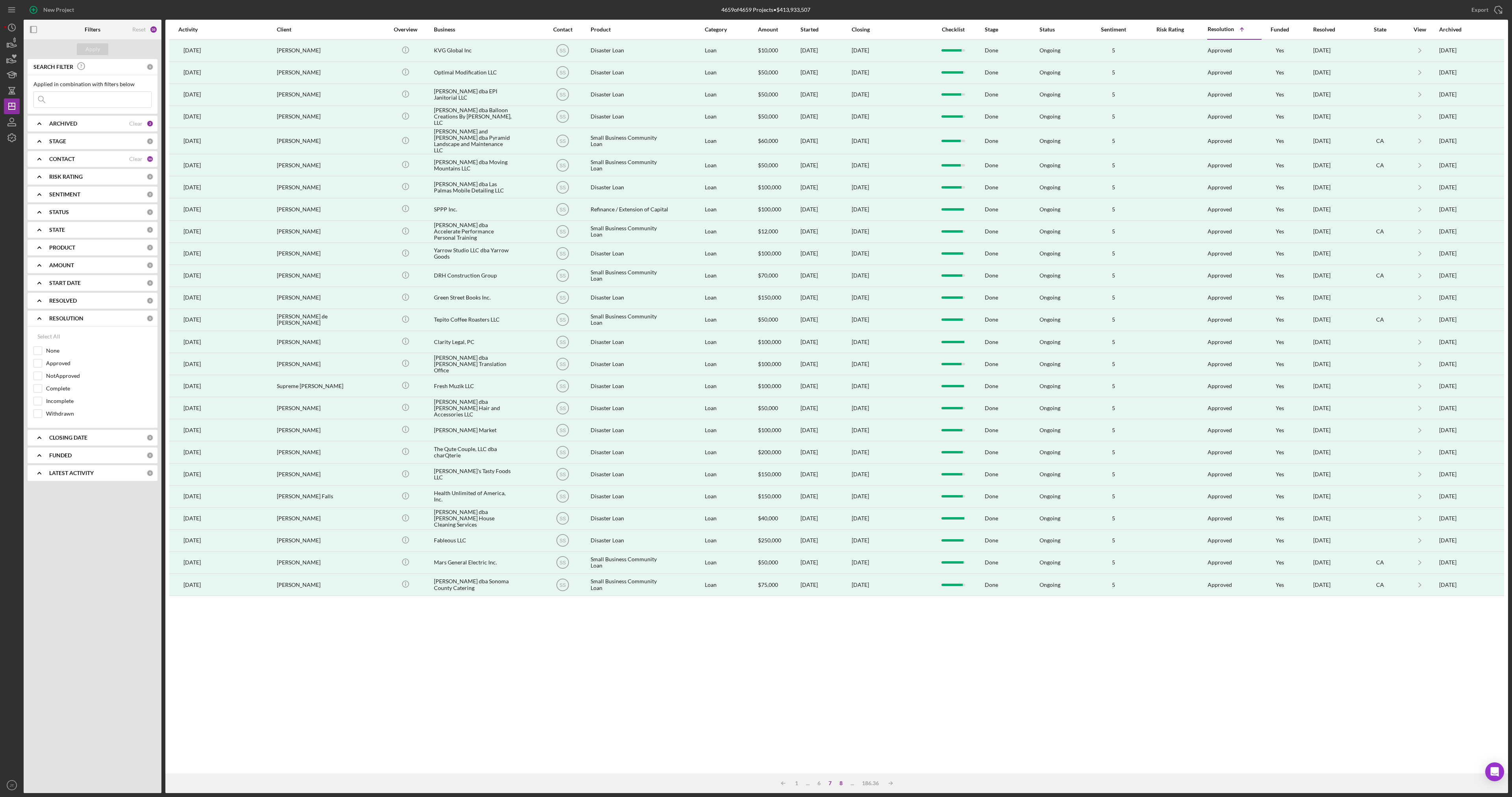
click at [842, 784] on div "8" at bounding box center [841, 784] width 11 height 6
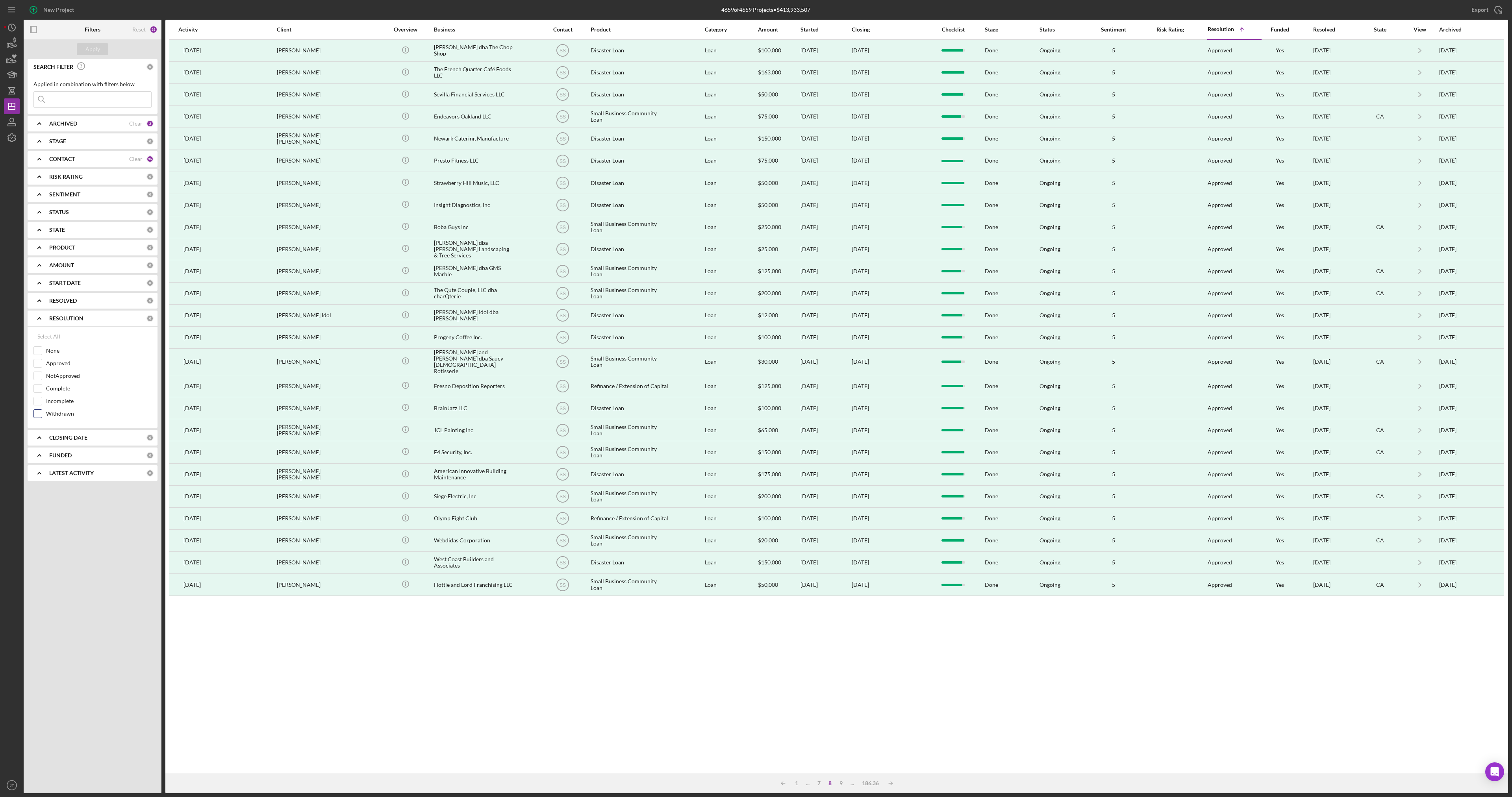
click at [40, 410] on input "Withdrawn" at bounding box center [38, 413] width 8 height 8
click at [87, 51] on div "Apply" at bounding box center [93, 49] width 15 height 12
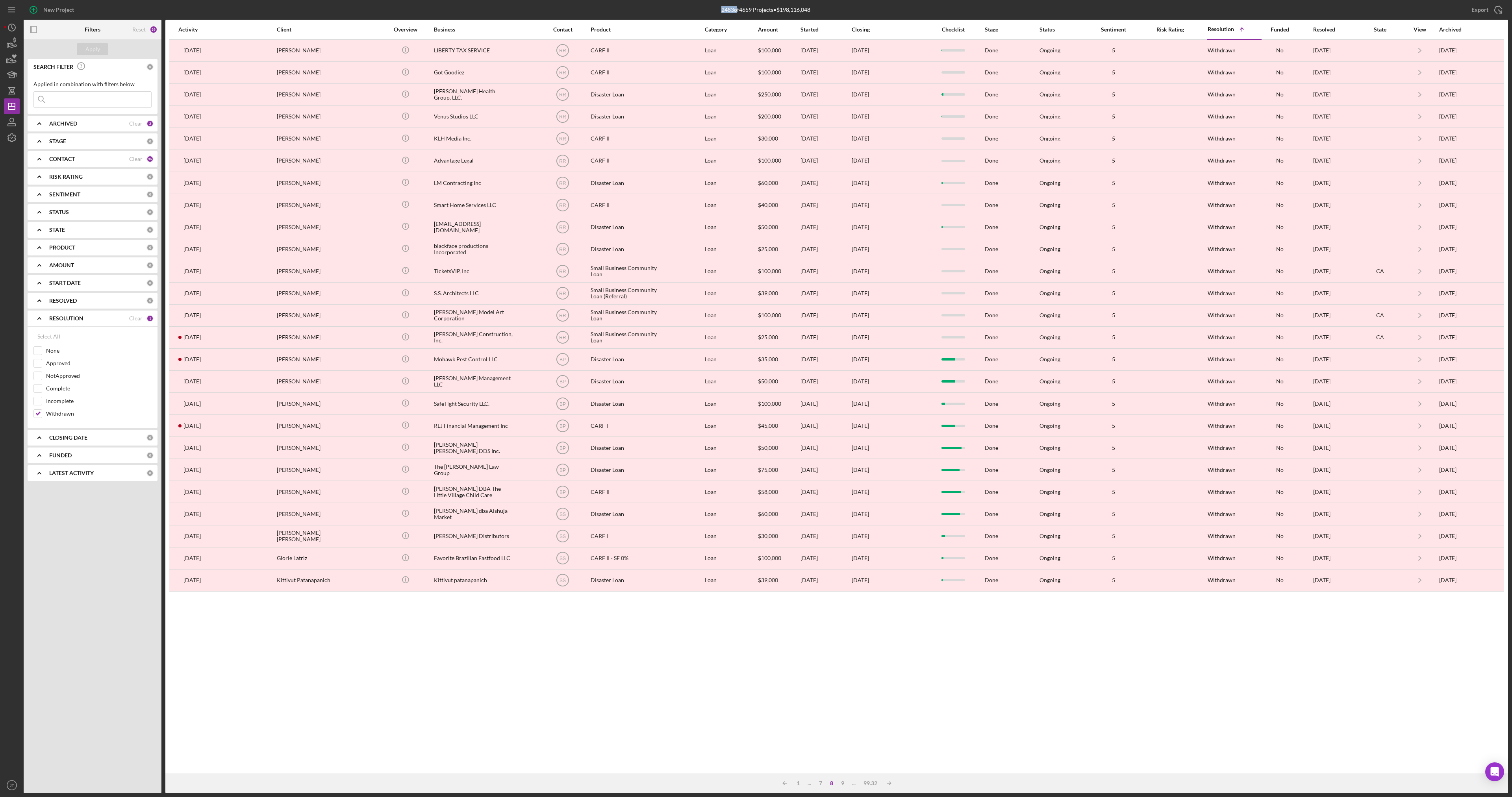
drag, startPoint x: 717, startPoint y: 9, endPoint x: 734, endPoint y: 11, distance: 17.1
click at [734, 11] on div "2483 of 4659 Projects • $198,116,048" at bounding box center [765, 10] width 495 height 20
click at [1477, 9] on div "Export" at bounding box center [1480, 9] width 17 height 16
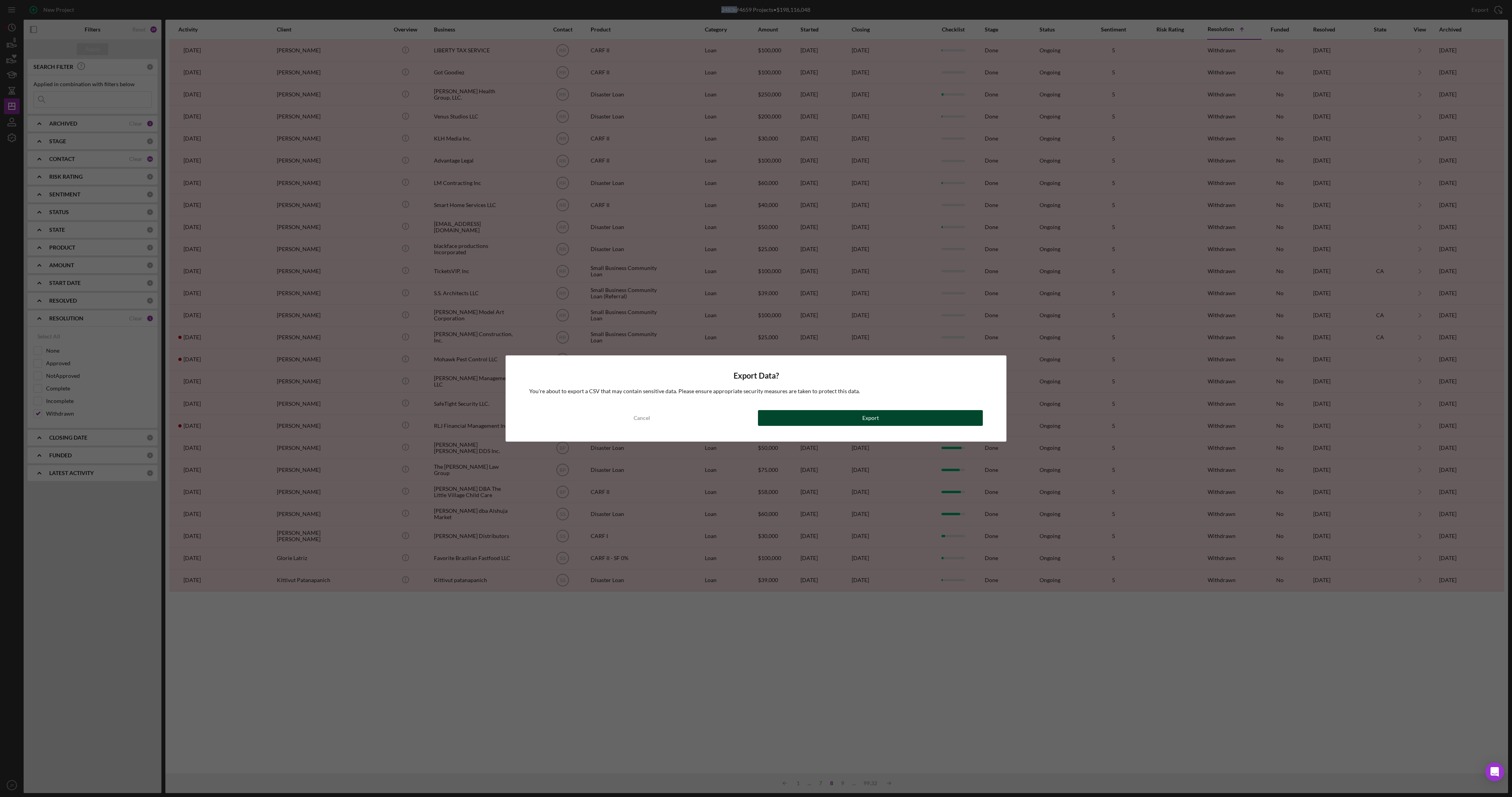
click at [900, 419] on button "Export" at bounding box center [870, 418] width 225 height 16
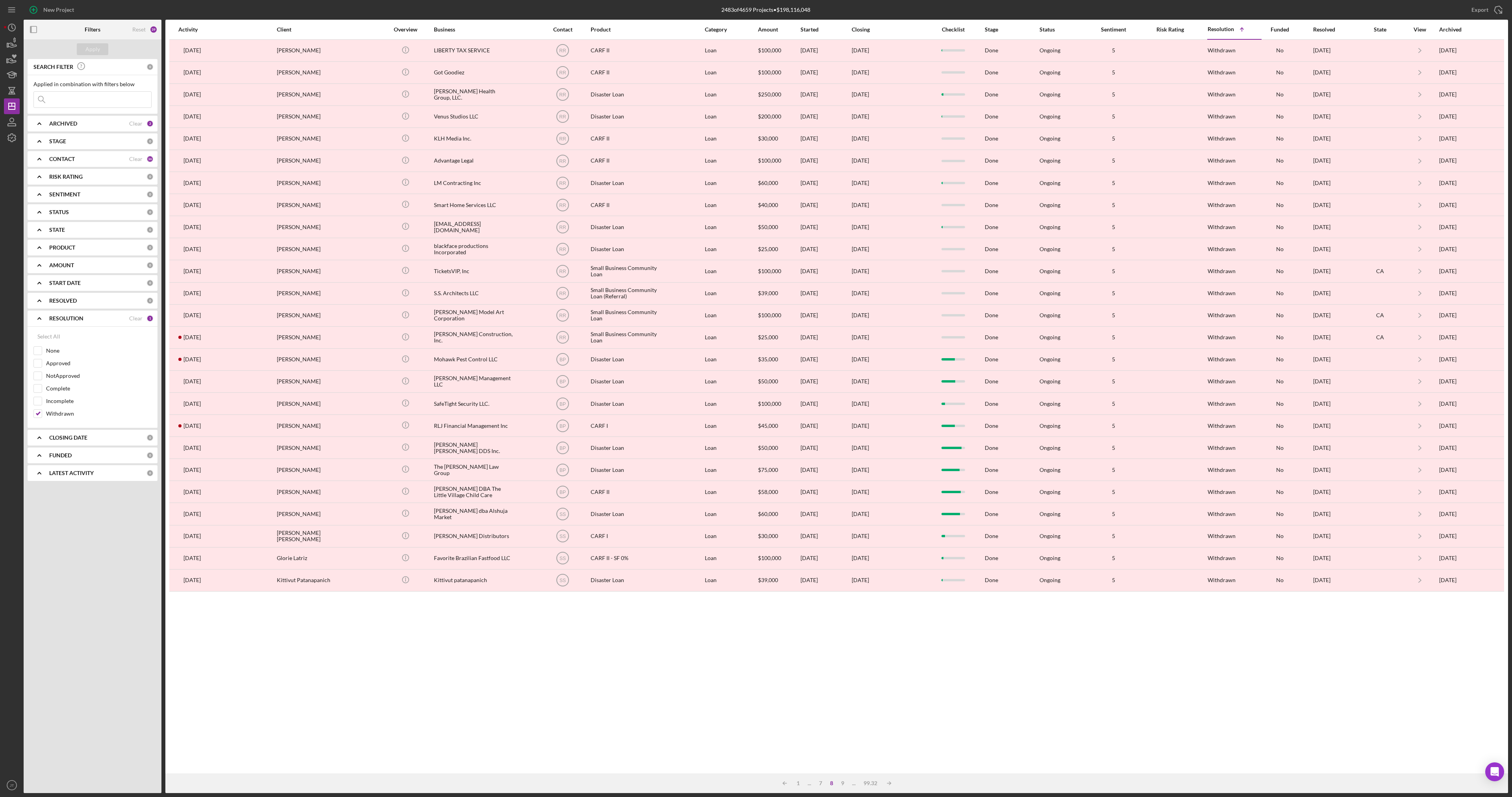
click at [1084, 13] on div "Export Icon/Export" at bounding box center [1260, 10] width 495 height 20
click at [696, 676] on div "Activity Client Overview Business Contact Product Category Amount Started Closi…" at bounding box center [837, 397] width 1343 height 754
click at [844, 703] on div "Activity Client Overview Business Contact Product Category Amount Started Closi…" at bounding box center [837, 397] width 1343 height 754
click at [774, 664] on div "Activity Client Overview Business Contact Product Category Amount Started Closi…" at bounding box center [837, 397] width 1343 height 754
click at [630, 614] on div "Activity Client Overview Business Contact Product Category Amount Started Closi…" at bounding box center [837, 397] width 1343 height 754
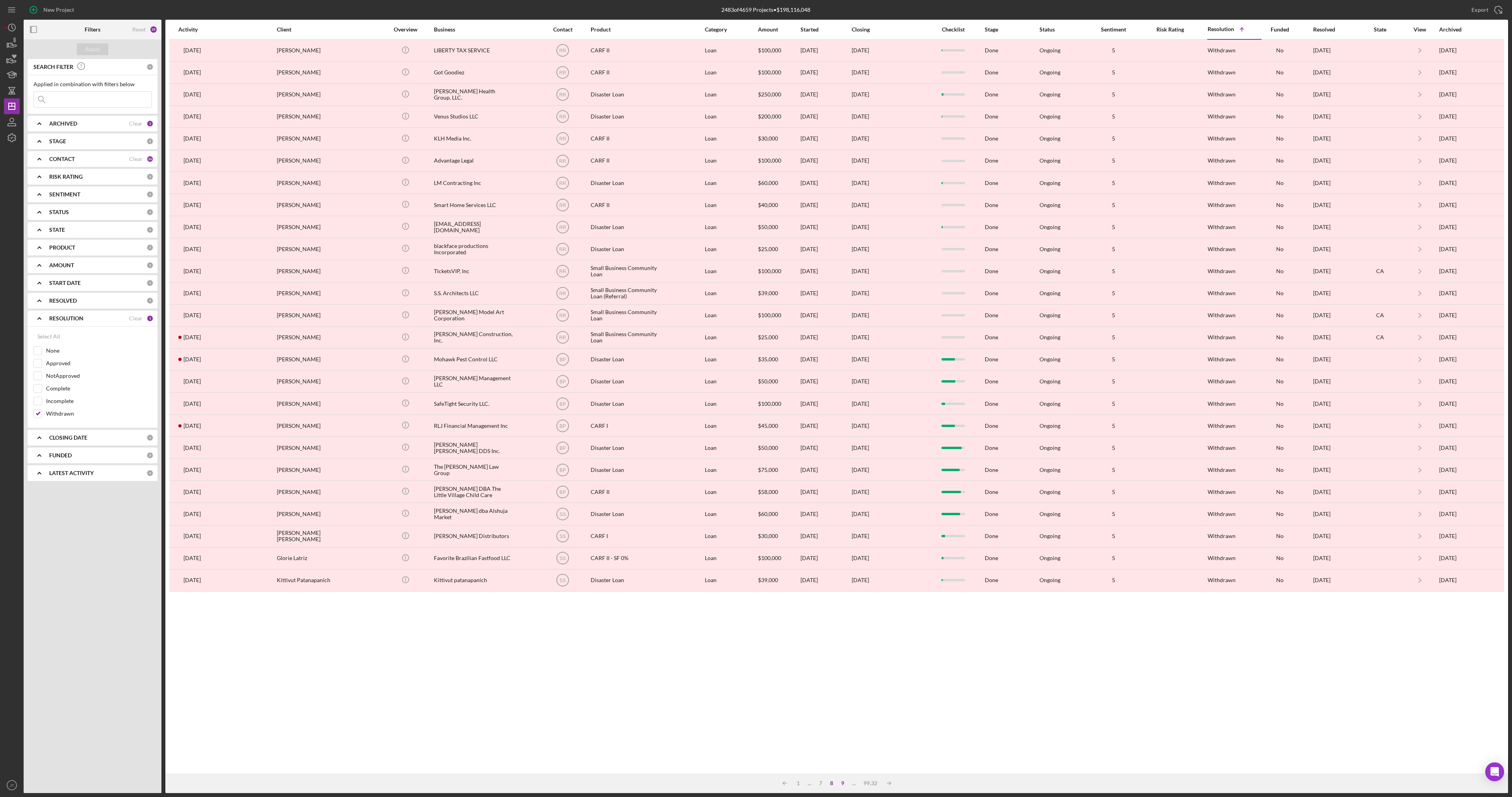
click at [844, 783] on div "9" at bounding box center [842, 784] width 11 height 6
click at [40, 416] on input "Withdrawn" at bounding box center [38, 413] width 8 height 8
checkbox input "false"
click at [578, 638] on div "Activity Client Overview Business Contact Product Category Amount Started Closi…" at bounding box center [837, 397] width 1343 height 754
click at [62, 470] on div "LATEST ACTIVITY 0" at bounding box center [102, 473] width 104 height 16
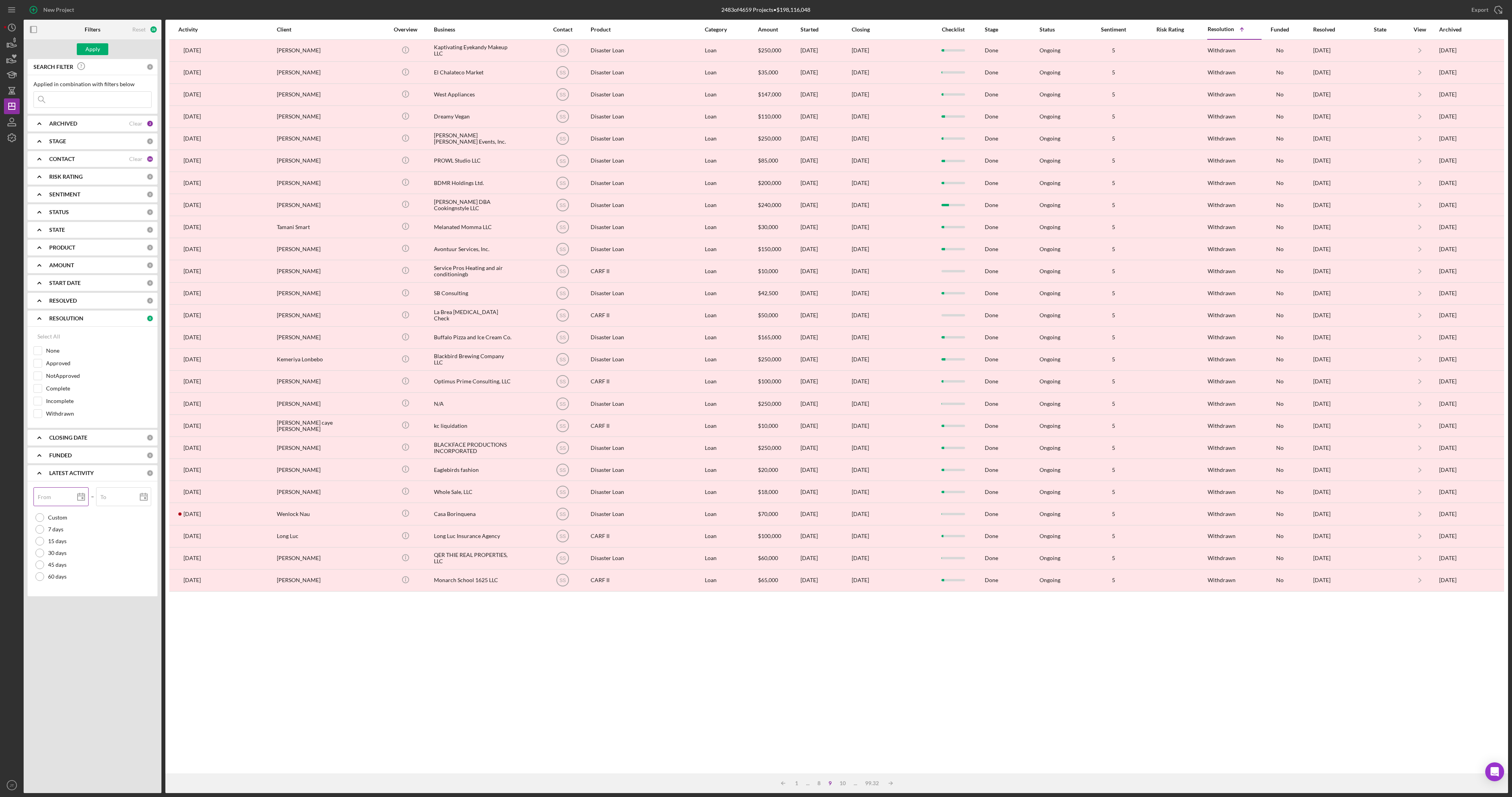
click at [57, 504] on input "From" at bounding box center [61, 497] width 55 height 19
type input "0m/dd/yyyy"
type input "01/dd/yyyy"
type input "01/0d/yyyy"
type input "01/01/yyyy"
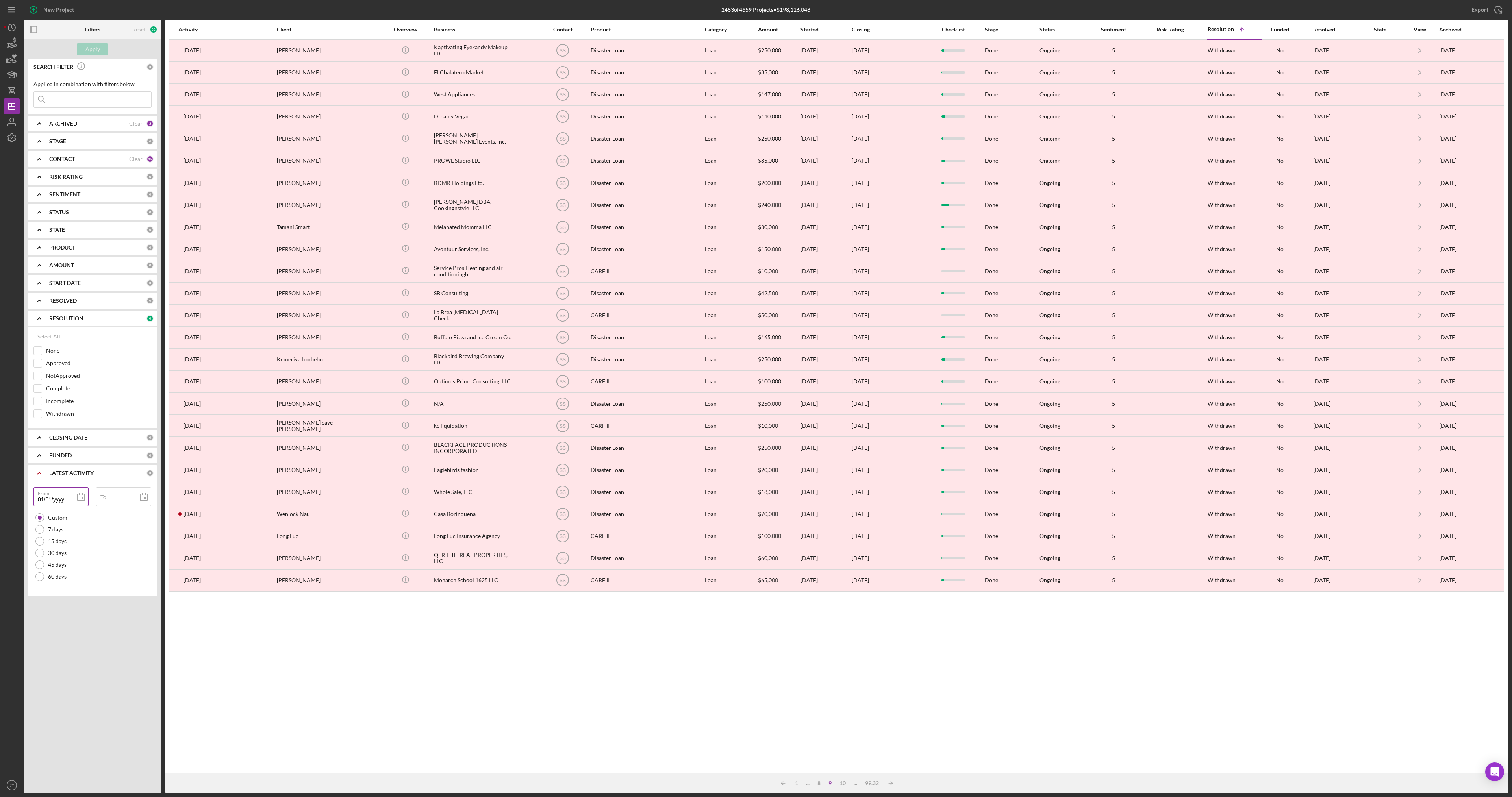
type input "01/01/2yyy"
type input "01/01/20yy"
type input "01/01/202y"
type input "[DATE]"
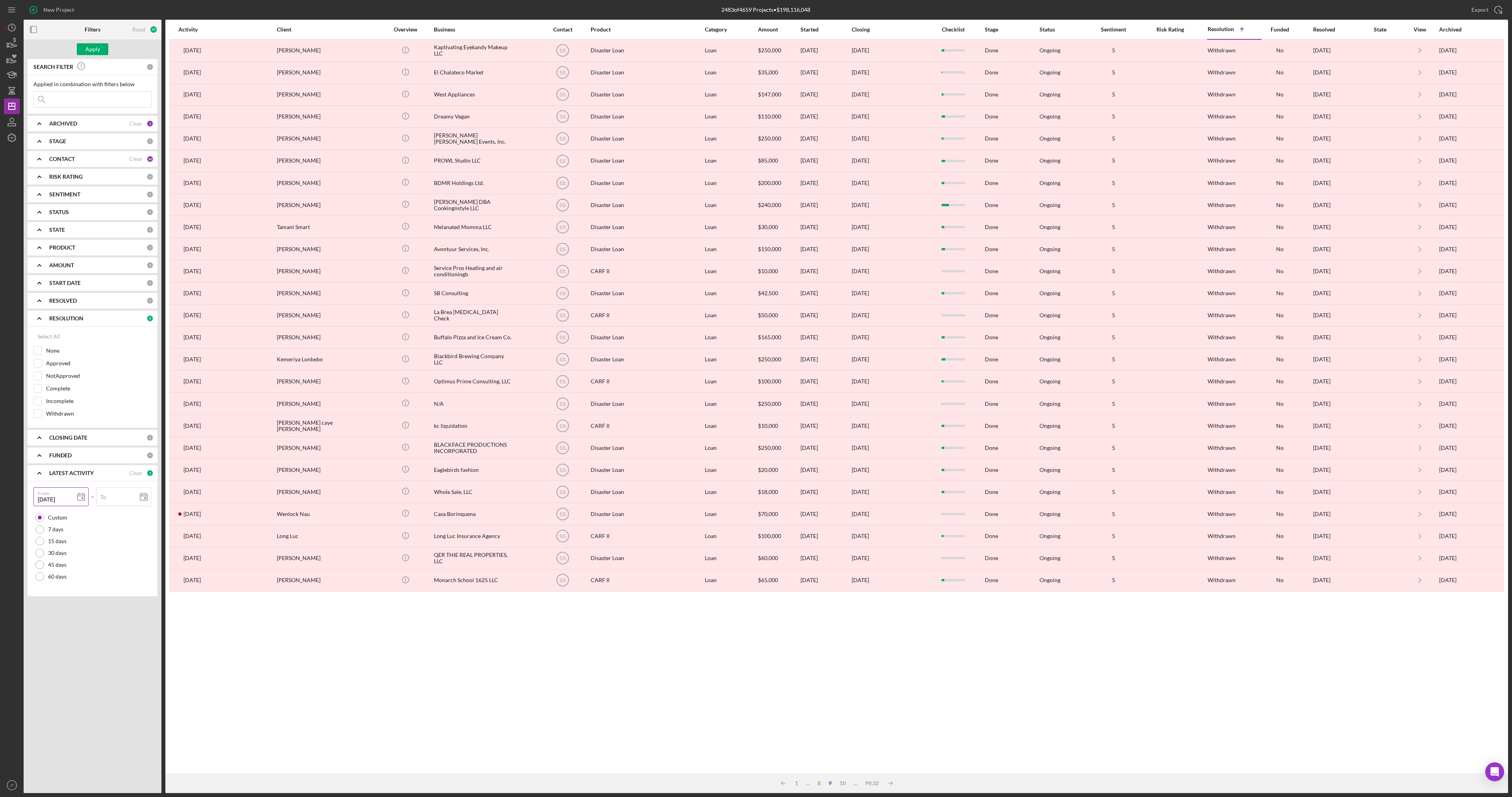
type input "01/01/202y"
type input "[DATE]"
type input "01/01/202y"
type input "[DATE]"
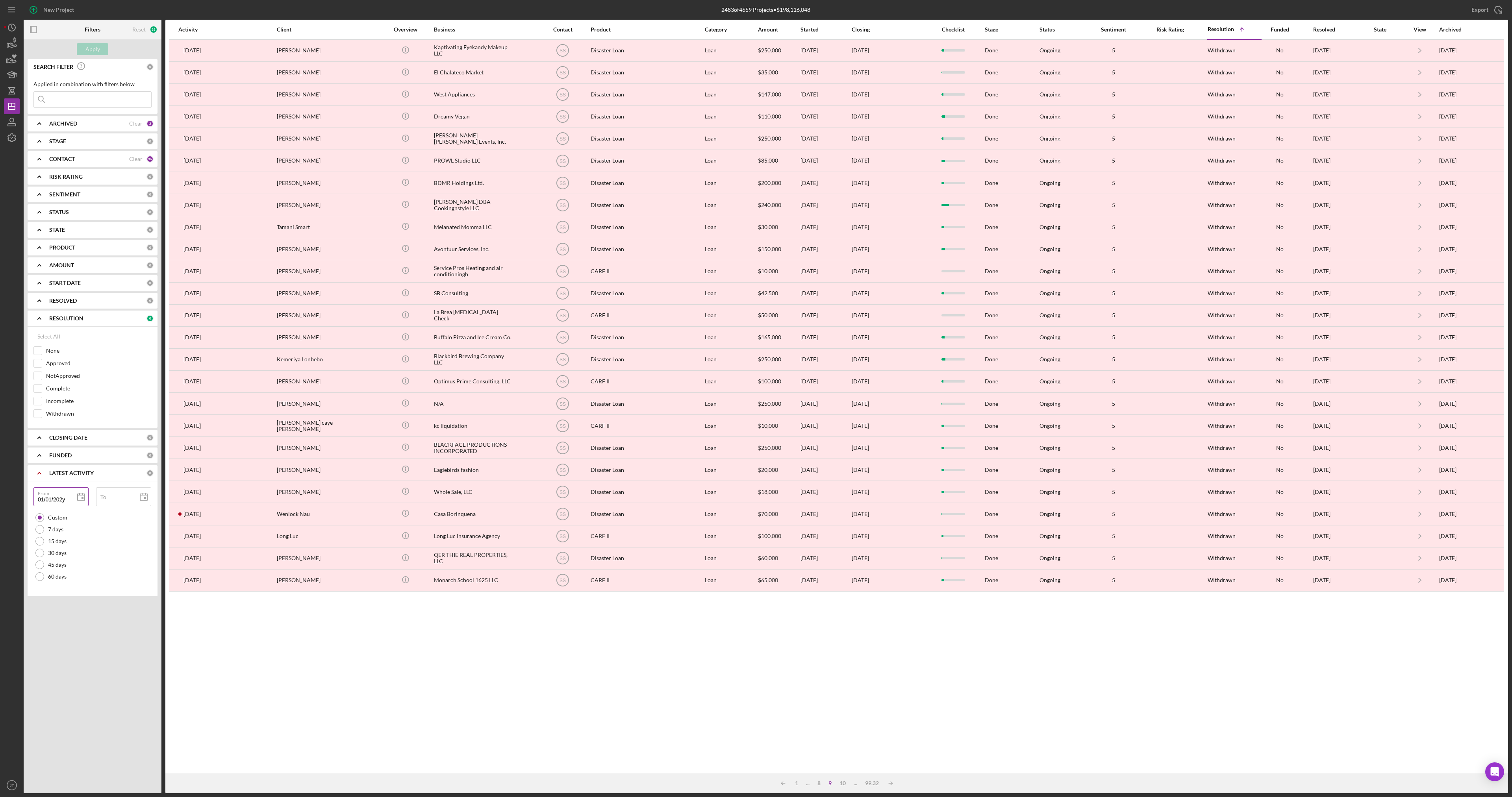
type input "[DATE]"
drag, startPoint x: 51, startPoint y: 502, endPoint x: 46, endPoint y: 502, distance: 5.0
click at [46, 502] on input "[DATE]" at bounding box center [61, 497] width 55 height 19
type input "01/20/25yy"
type input "02/02/5yyy"
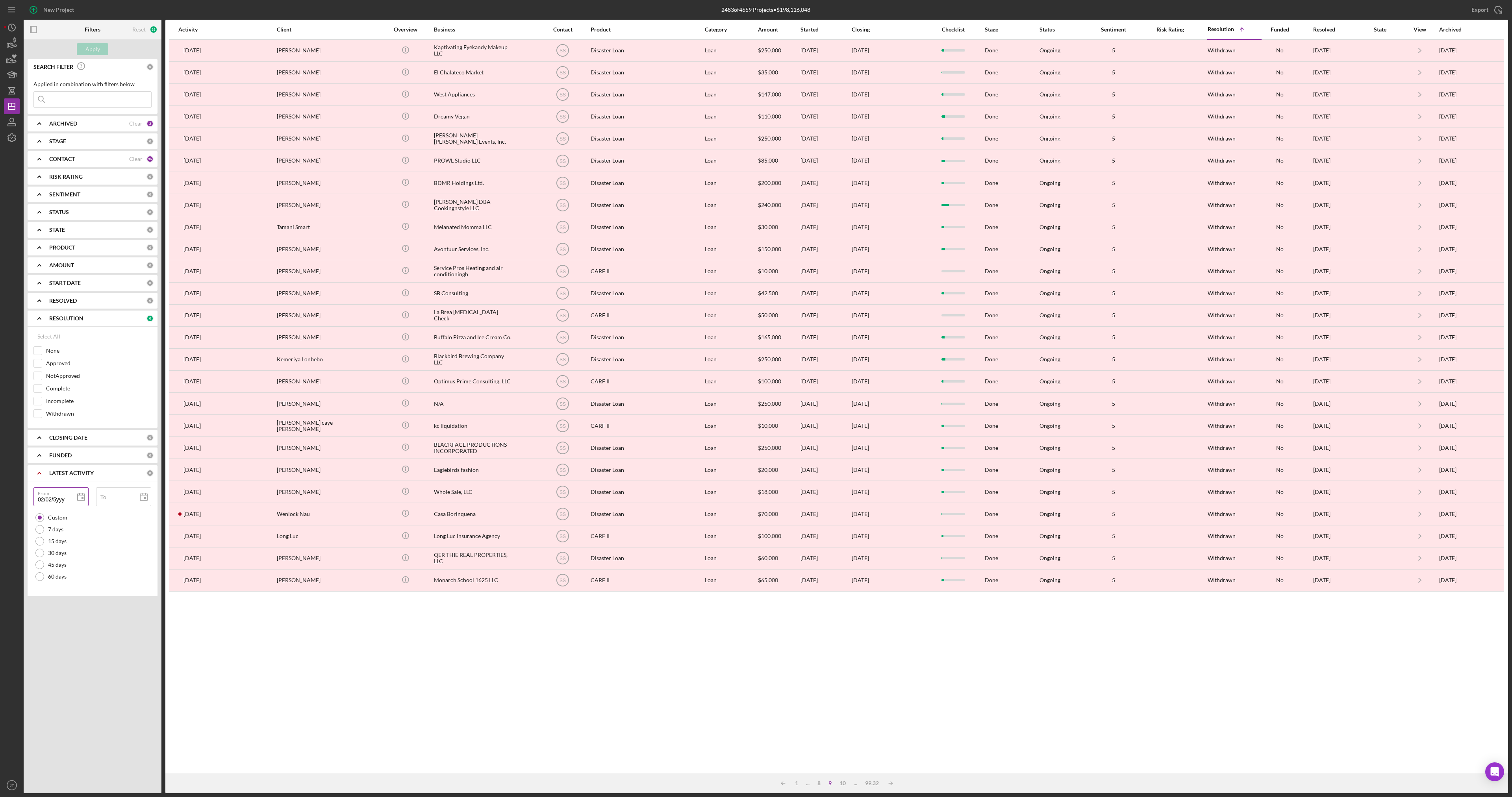
type input "m2/02/5yyy"
click at [68, 498] on input "m2/02/5yyy" at bounding box center [61, 497] width 55 height 19
type input "m2/02/yyyy"
type input "m2/0d/yyyy"
type input "m2/dd/yyyy"
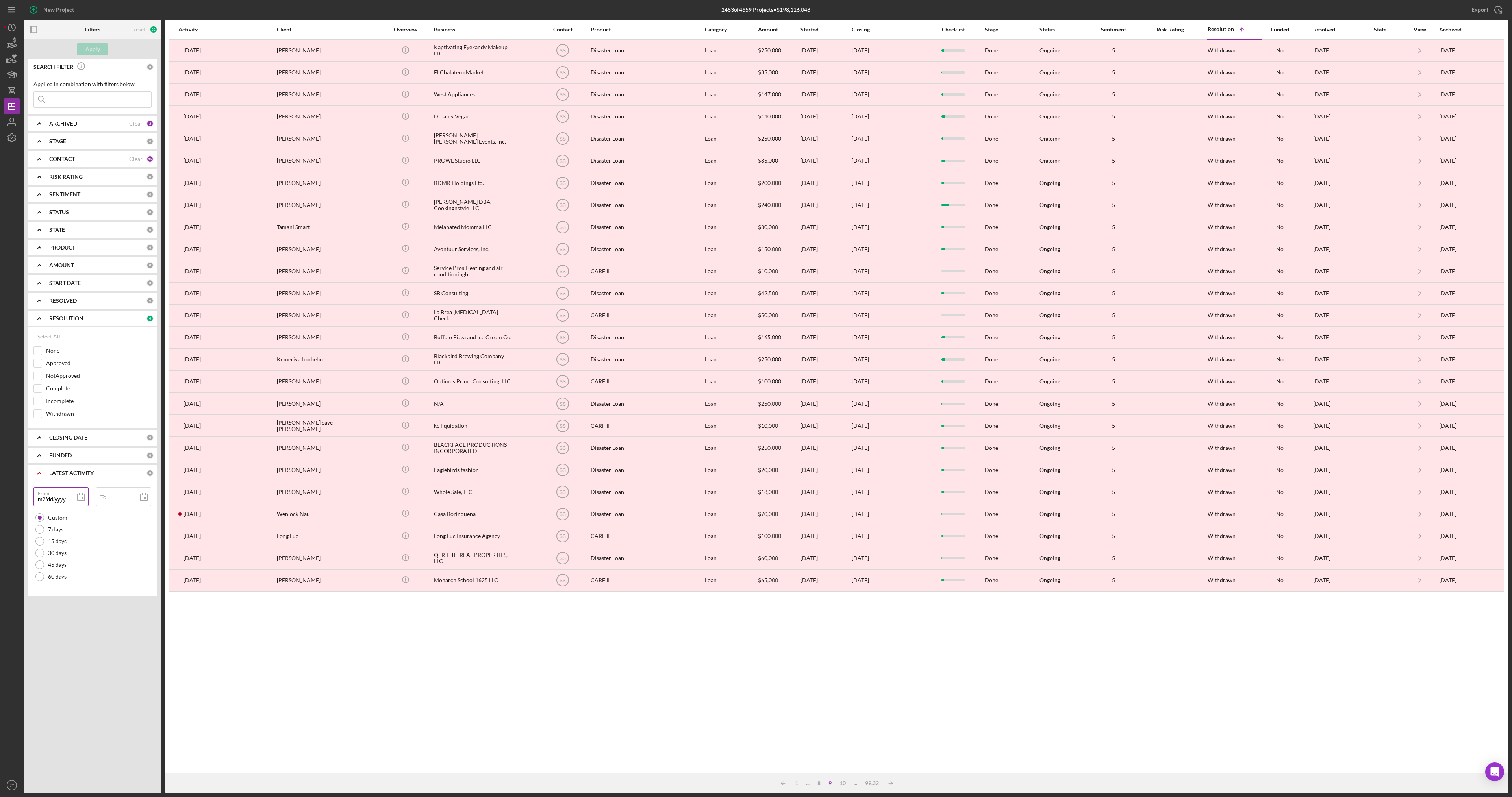
type input "mm/dd/yyyy"
click at [39, 499] on input "From" at bounding box center [61, 497] width 55 height 19
type input "0m/dd/yyyy"
type input "07/dd/yyyy"
type input "07/0d/yyyy"
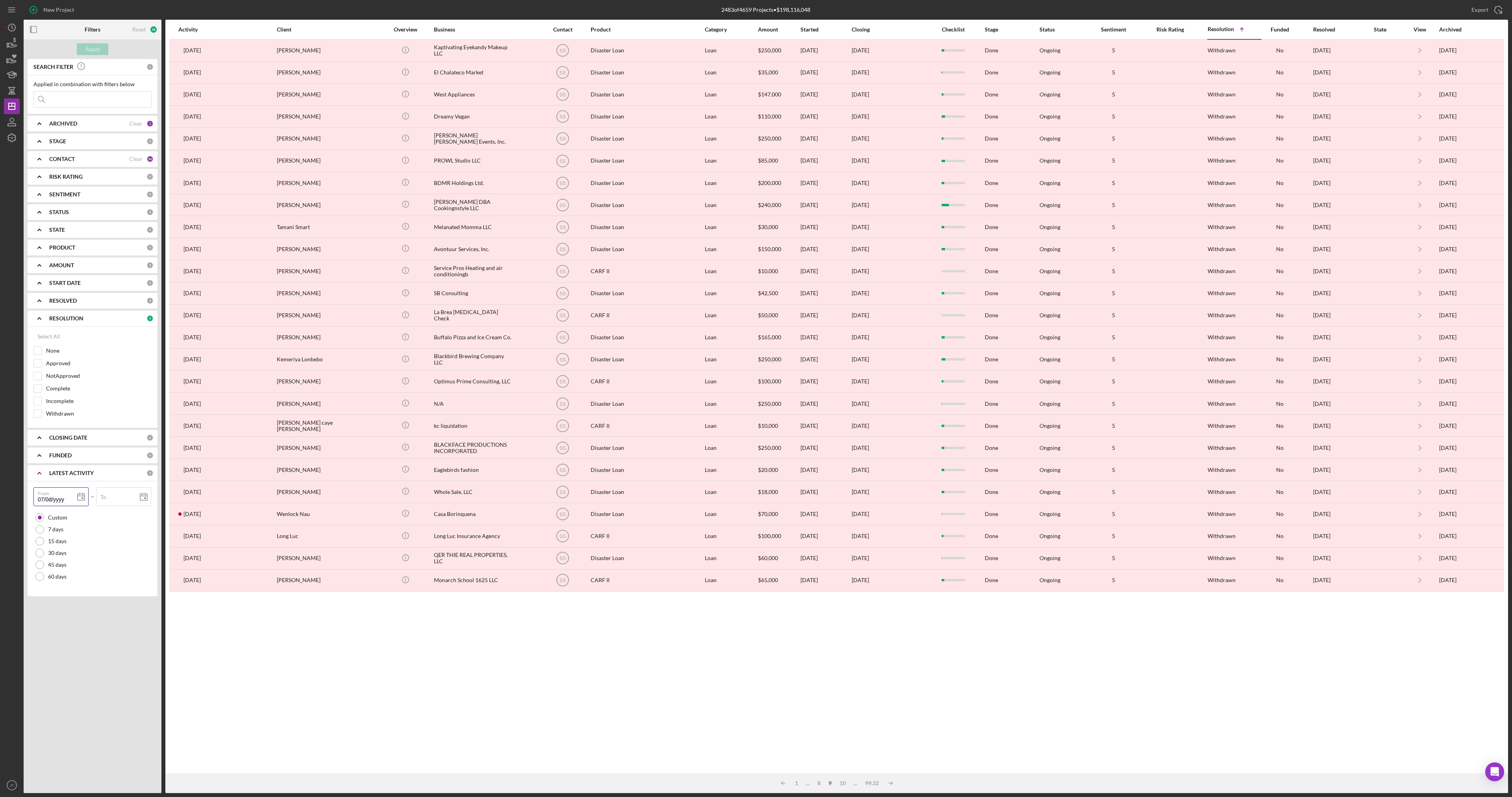
type input "07/dd/yyyy"
type input "07/1d/yyyy"
type input "07/15/yyyy"
type input "[DATE]"
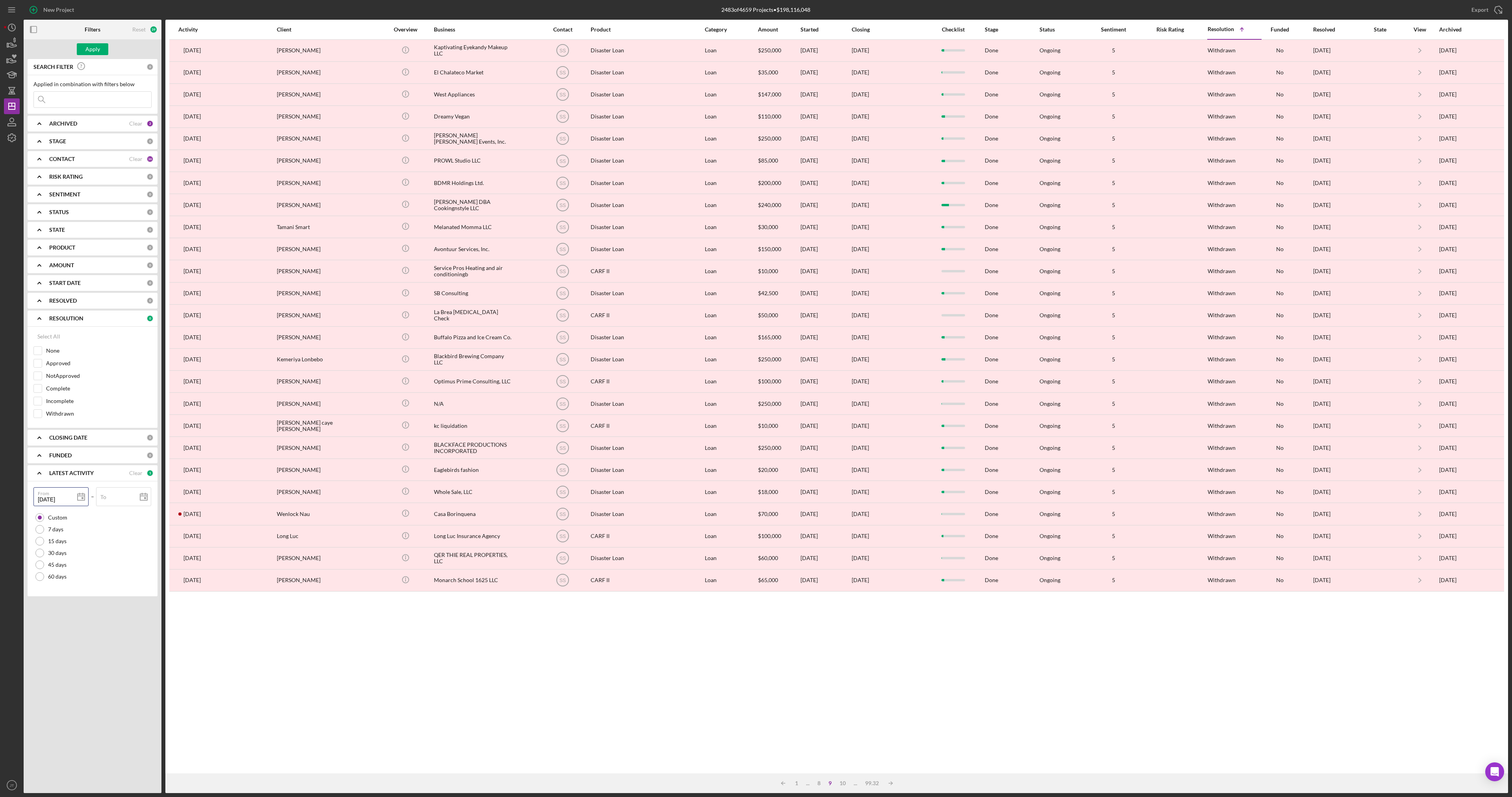
type input "07/15/202y"
type input "[DATE]"
click at [106, 495] on label "To" at bounding box center [103, 497] width 6 height 6
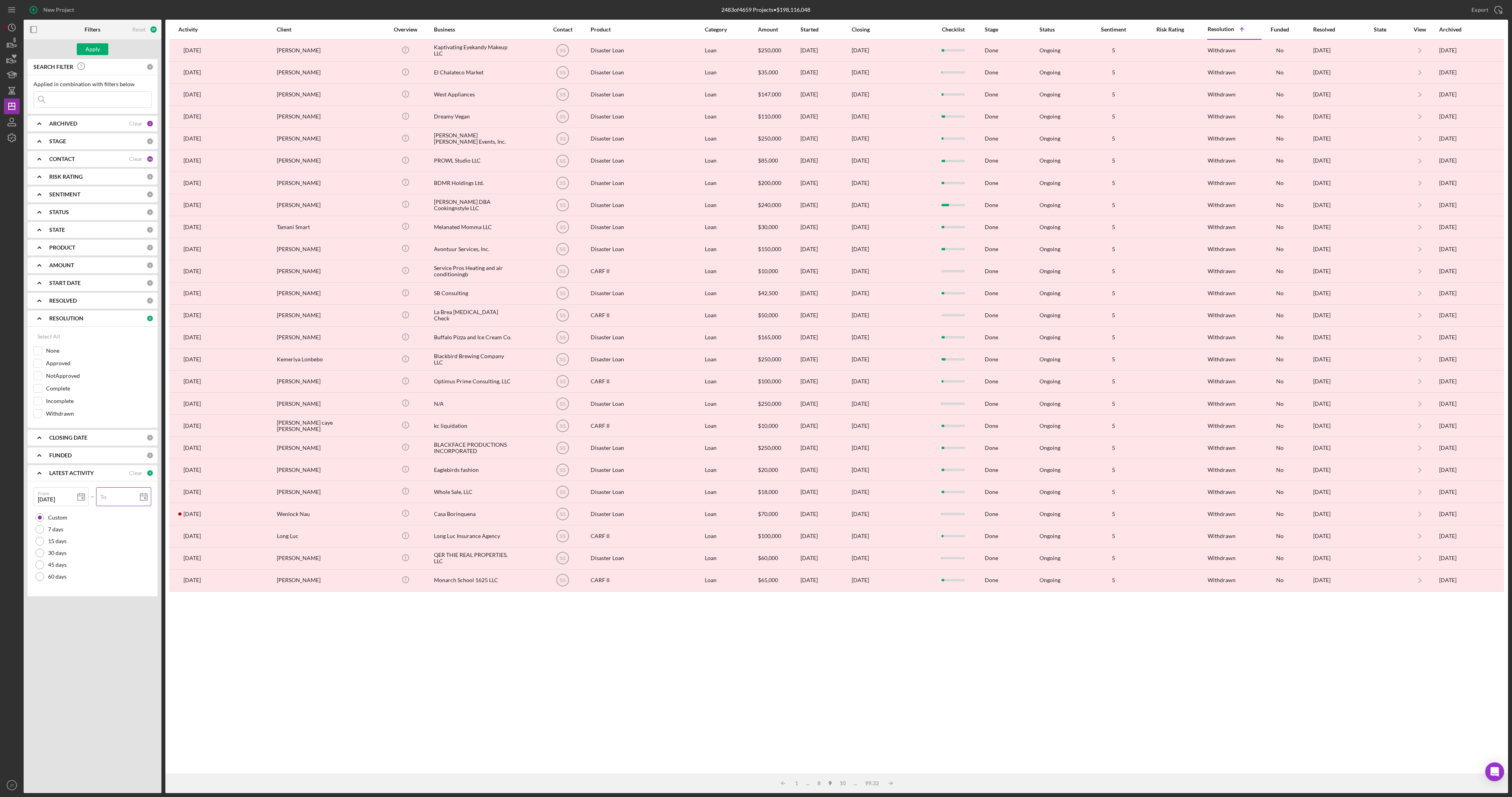
click at [106, 495] on input "To" at bounding box center [124, 497] width 55 height 19
type input "1m/dd/yyyy"
type input "12/dd/yyyy"
type input "12/3d/yyyy"
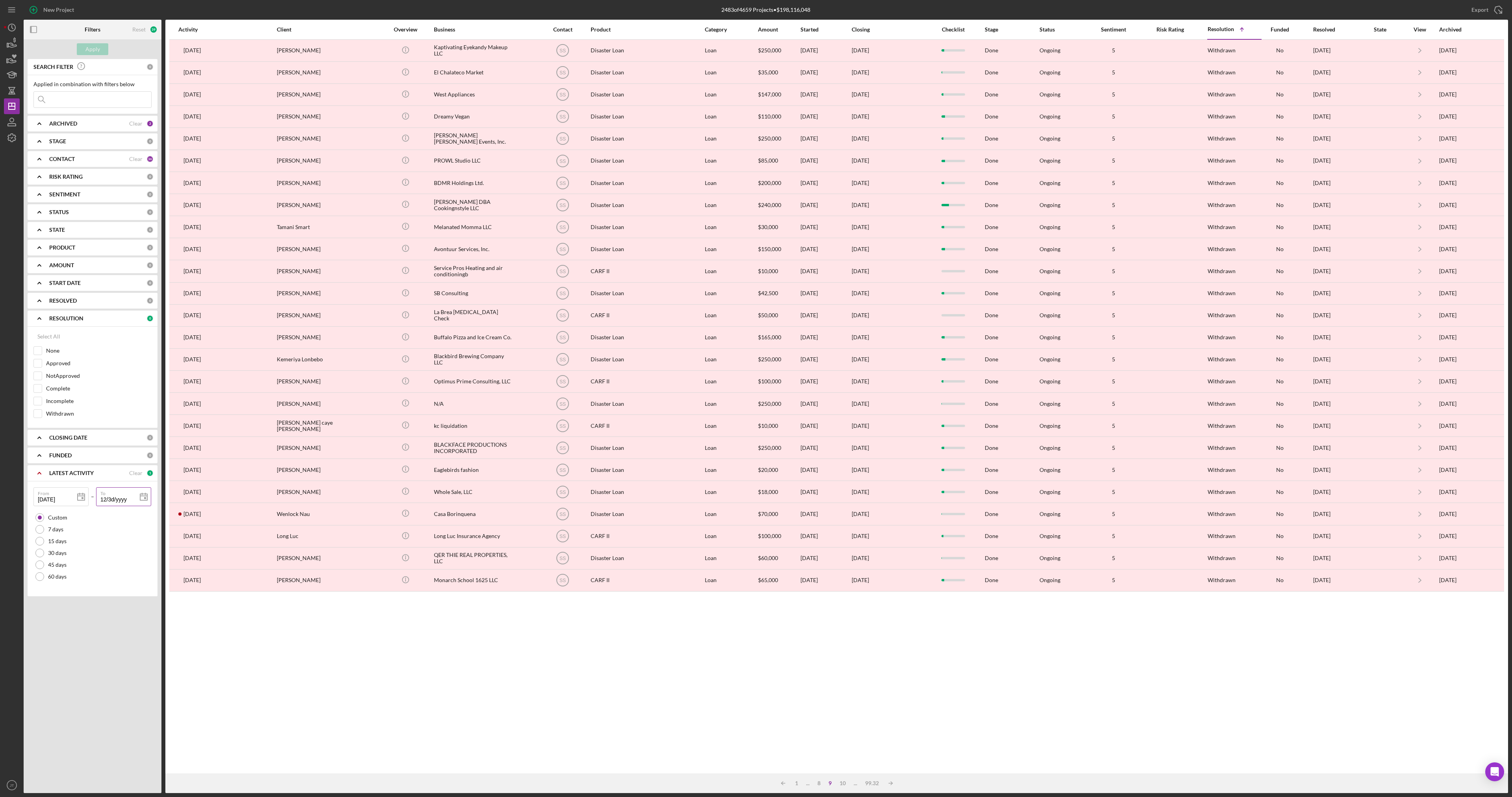
type input "12/31/yyyy"
type input "12/31/2yyy"
type input "12/31/20yy"
type input "12/31/202y"
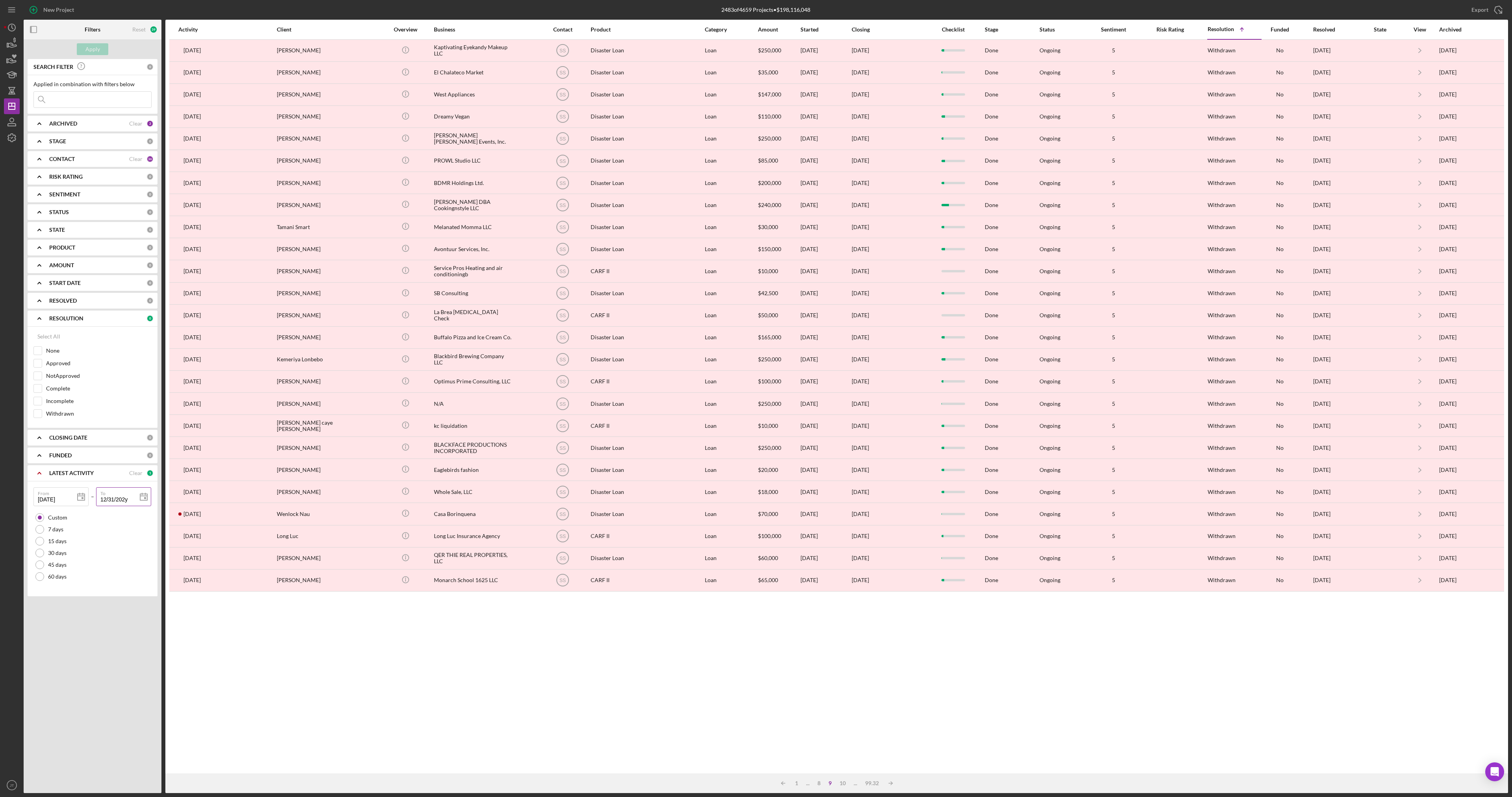
type input "[DATE]"
click at [93, 51] on div "Apply" at bounding box center [93, 49] width 15 height 12
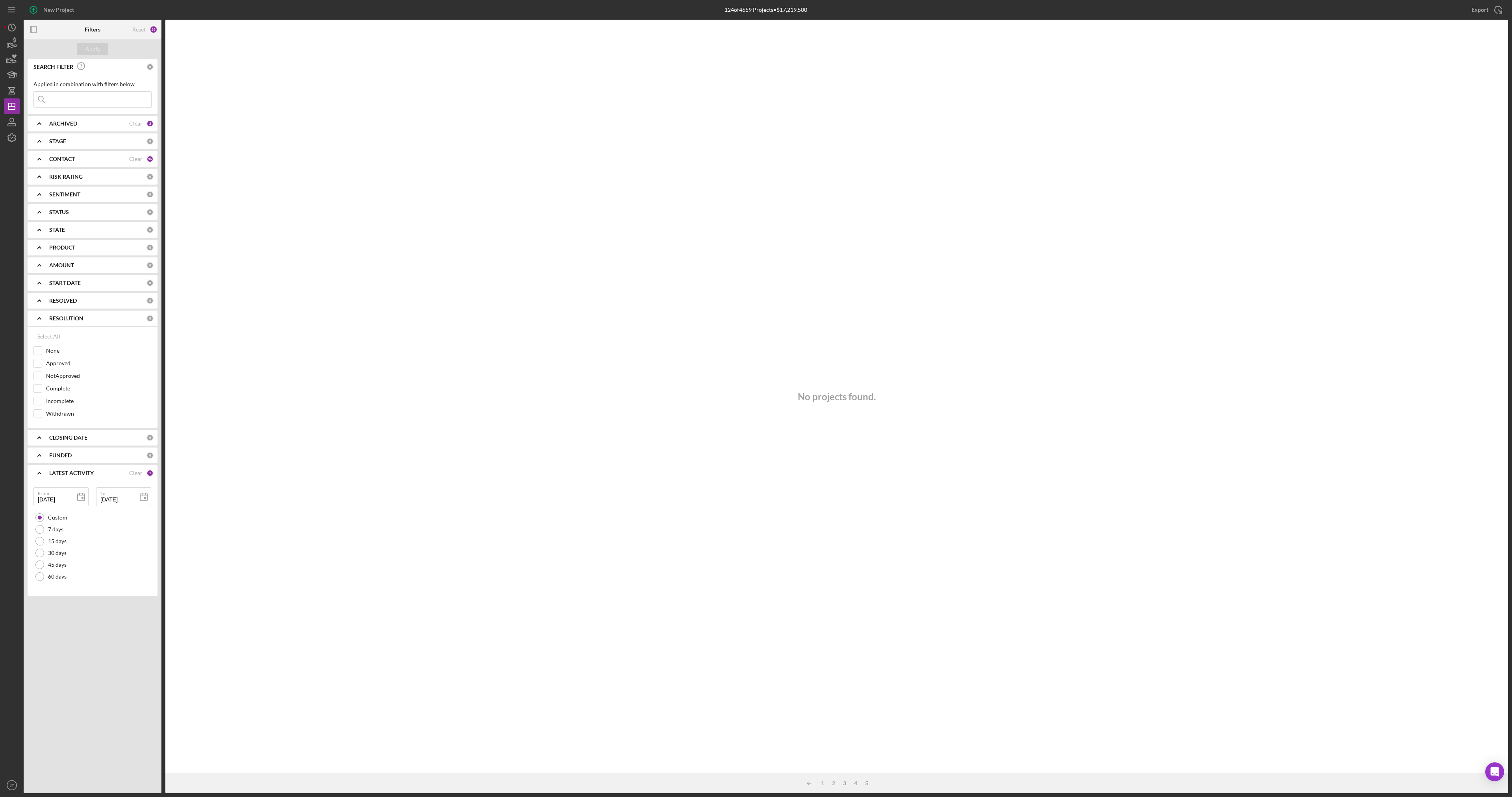
click at [79, 122] on div "ARCHIVED" at bounding box center [89, 123] width 80 height 6
click at [65, 208] on b "CONTACT" at bounding box center [62, 210] width 26 height 6
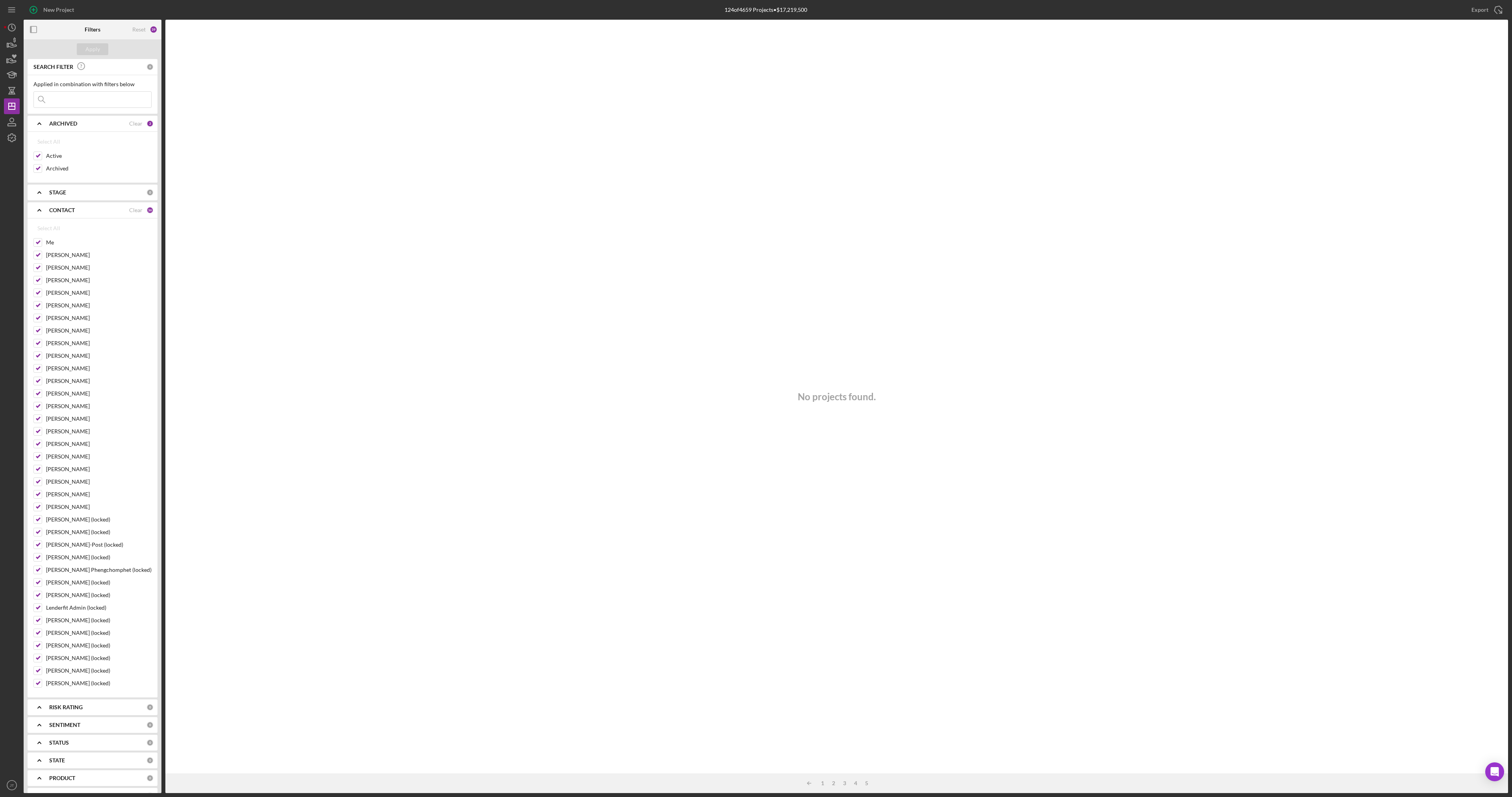
click at [65, 208] on b "CONTACT" at bounding box center [62, 210] width 26 height 6
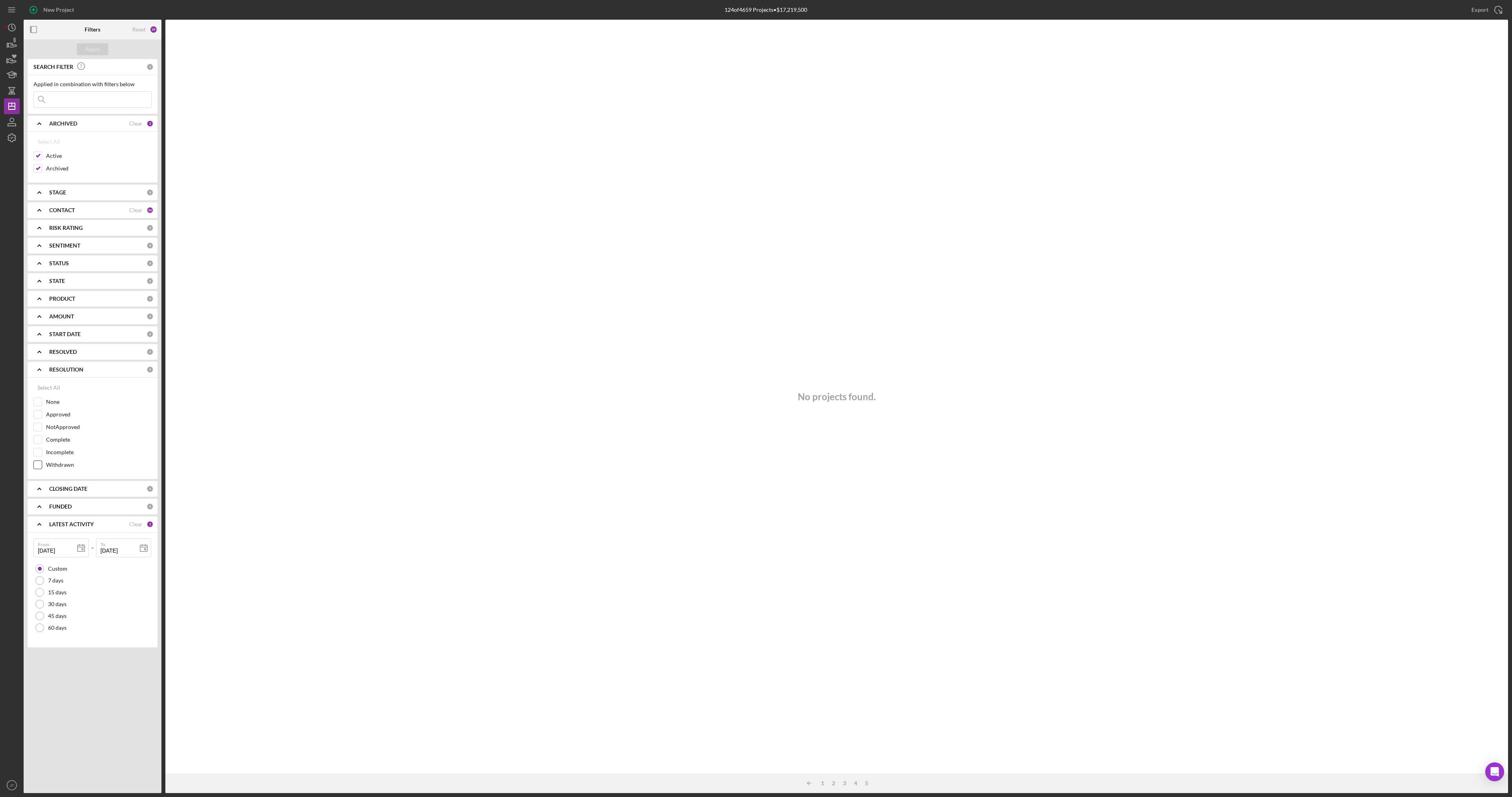
click at [38, 464] on input "Withdrawn" at bounding box center [38, 465] width 8 height 8
checkbox input "true"
click at [94, 52] on div "Apply" at bounding box center [93, 49] width 15 height 12
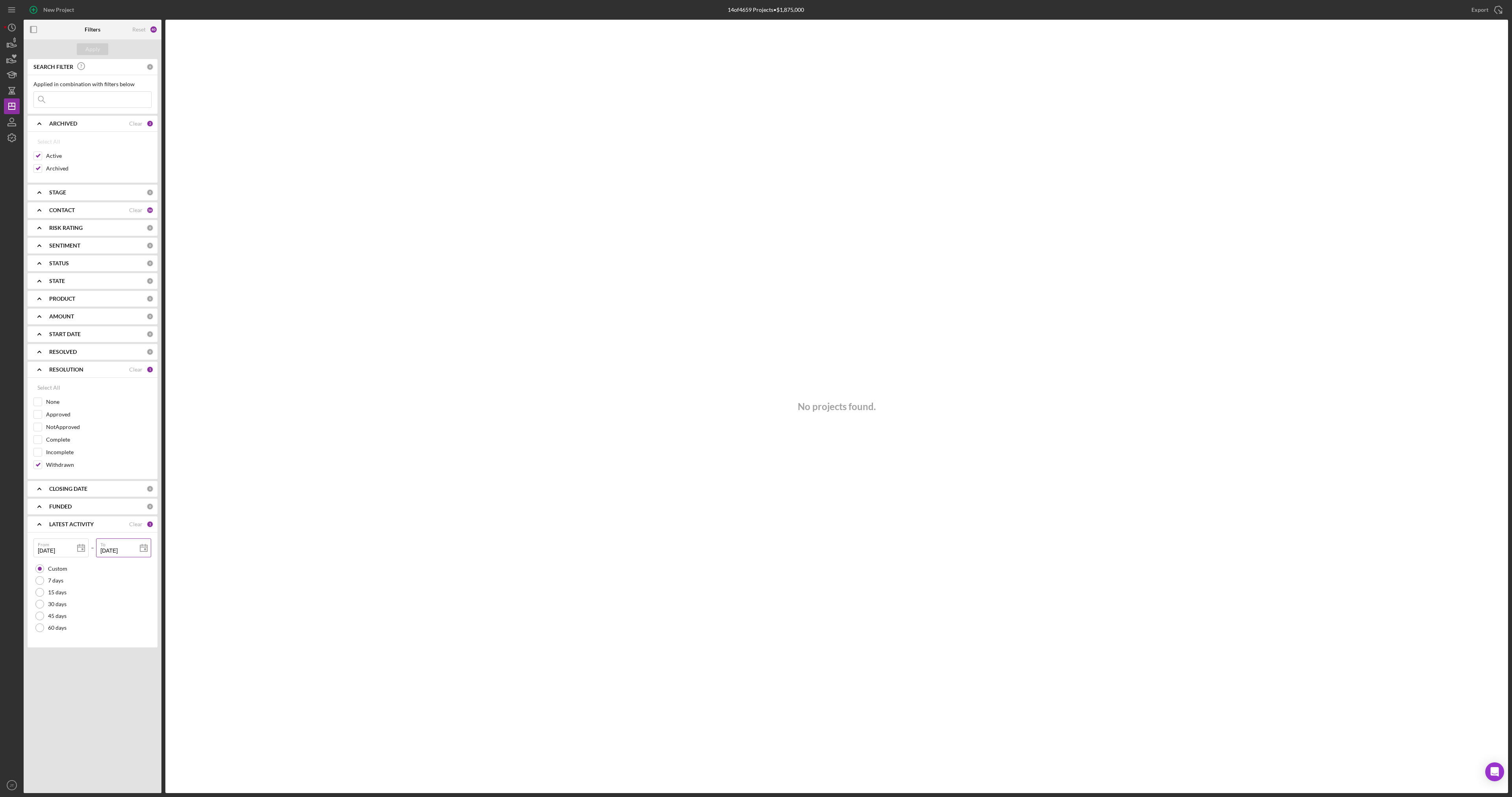
click at [130, 555] on input "[DATE]" at bounding box center [124, 548] width 55 height 19
click at [129, 555] on input "[DATE]" at bounding box center [124, 548] width 55 height 19
click at [129, 551] on input "[DATE]" at bounding box center [124, 548] width 55 height 19
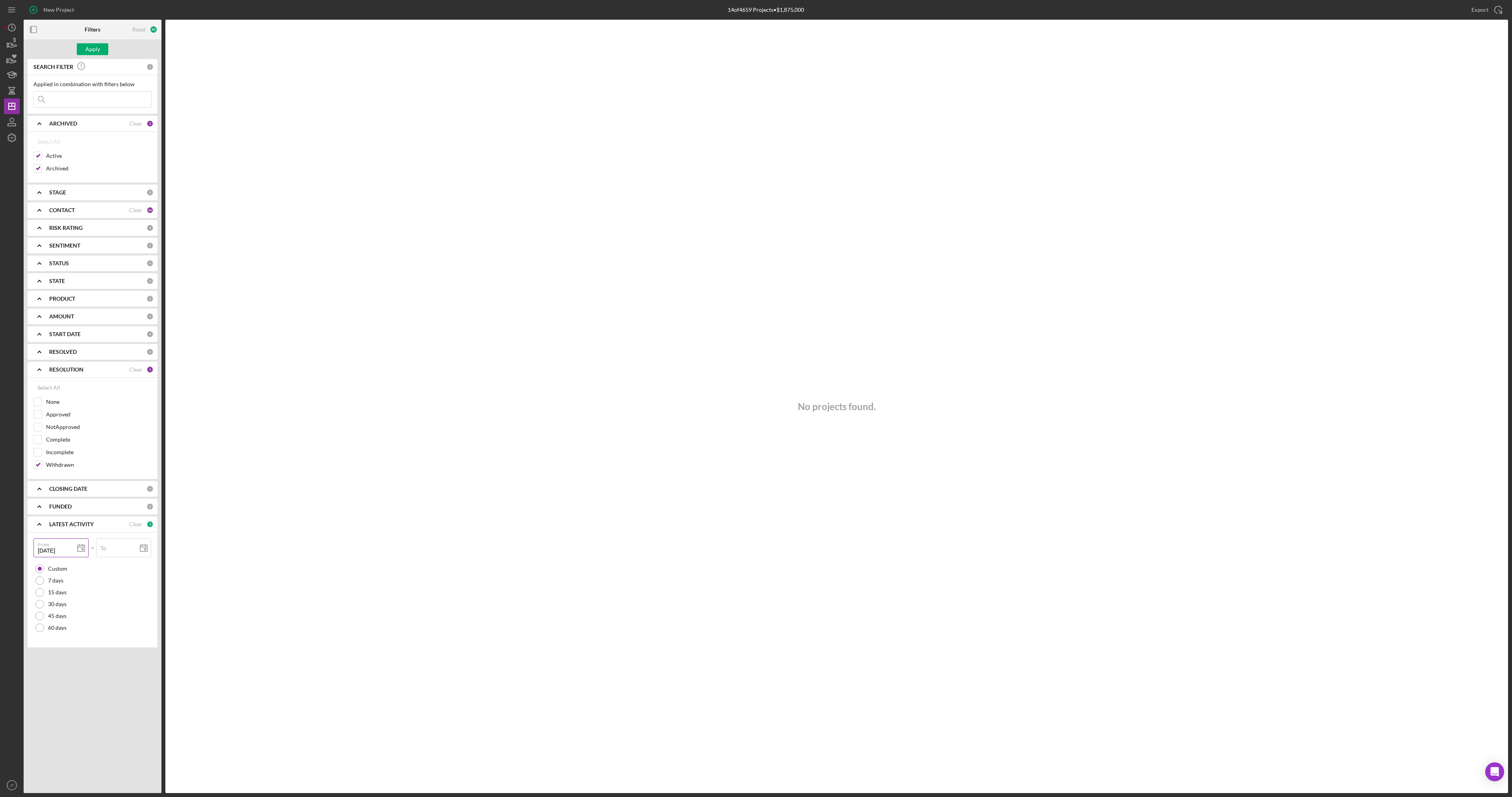
click at [64, 552] on input "[DATE]" at bounding box center [61, 548] width 55 height 19
click at [64, 551] on input "[DATE]" at bounding box center [61, 548] width 55 height 19
click at [1030, 173] on div "No projects found." at bounding box center [837, 407] width 1343 height 774
click at [11, 57] on icon "button" at bounding box center [12, 59] width 20 height 20
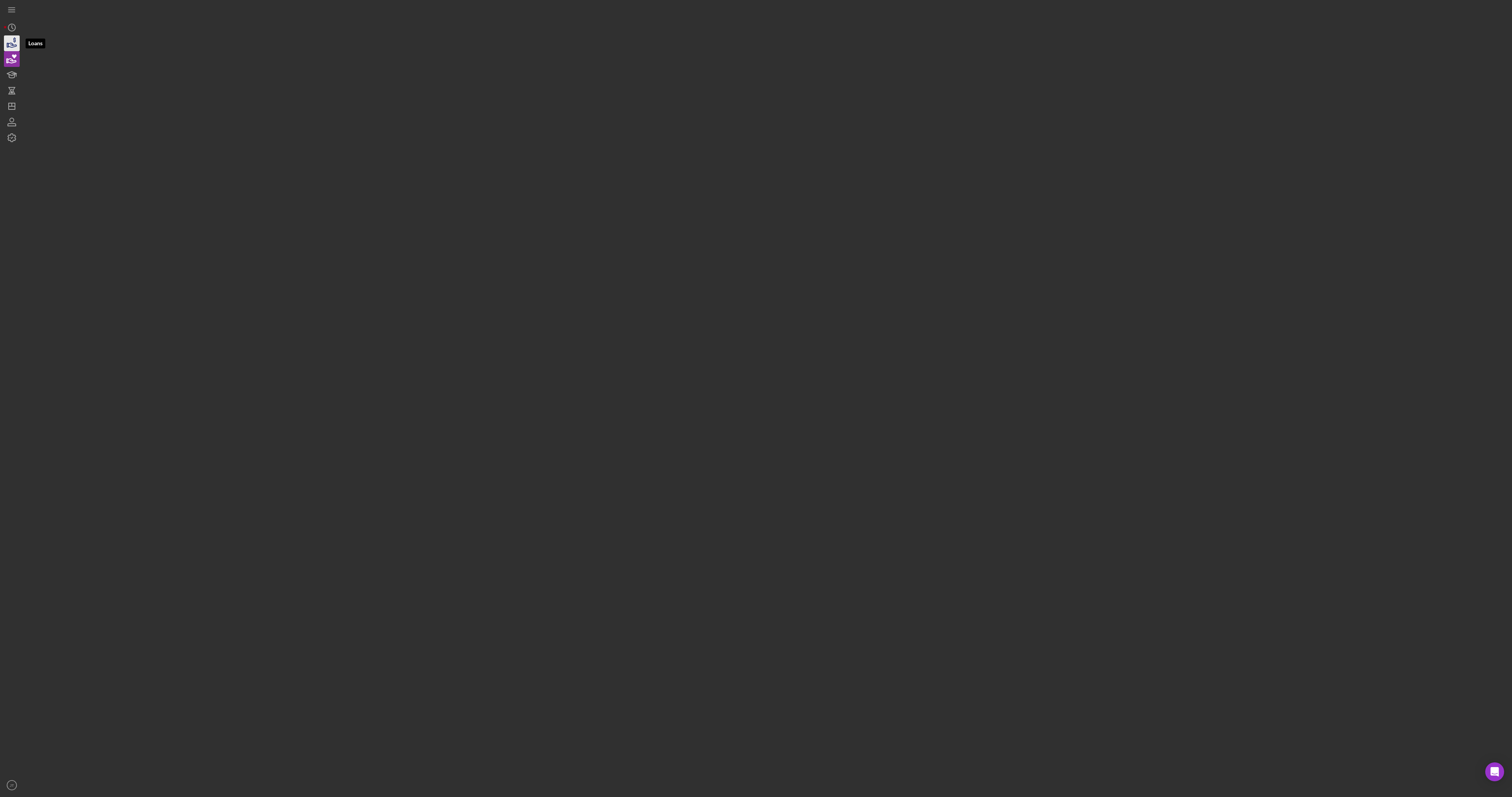
click at [13, 42] on icon "button" at bounding box center [12, 43] width 20 height 20
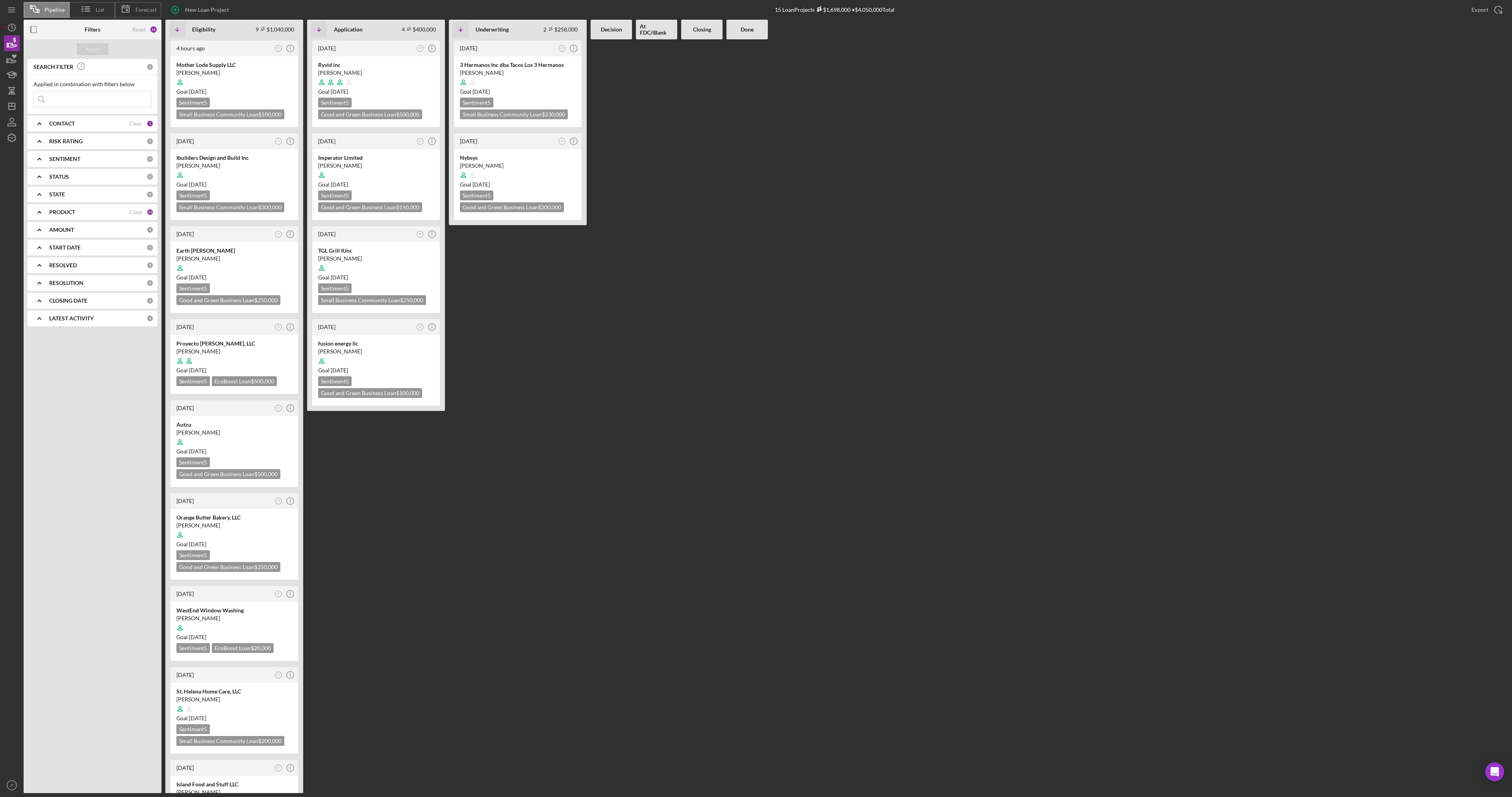
click at [65, 121] on b "CONTACT" at bounding box center [62, 123] width 26 height 6
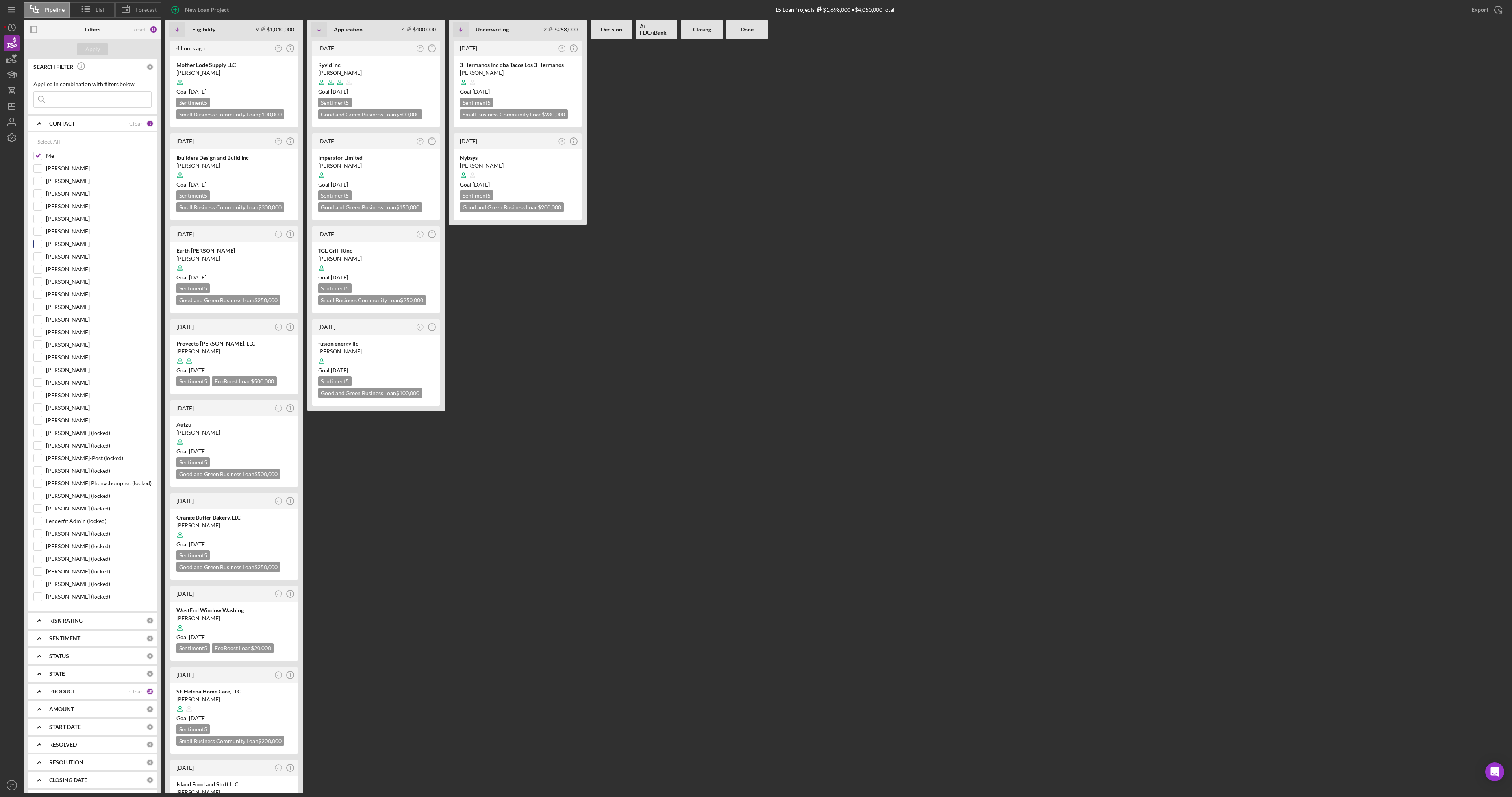
click at [35, 245] on input "[PERSON_NAME]" at bounding box center [38, 244] width 8 height 8
checkbox input "true"
click at [99, 51] on div "Apply" at bounding box center [93, 49] width 15 height 12
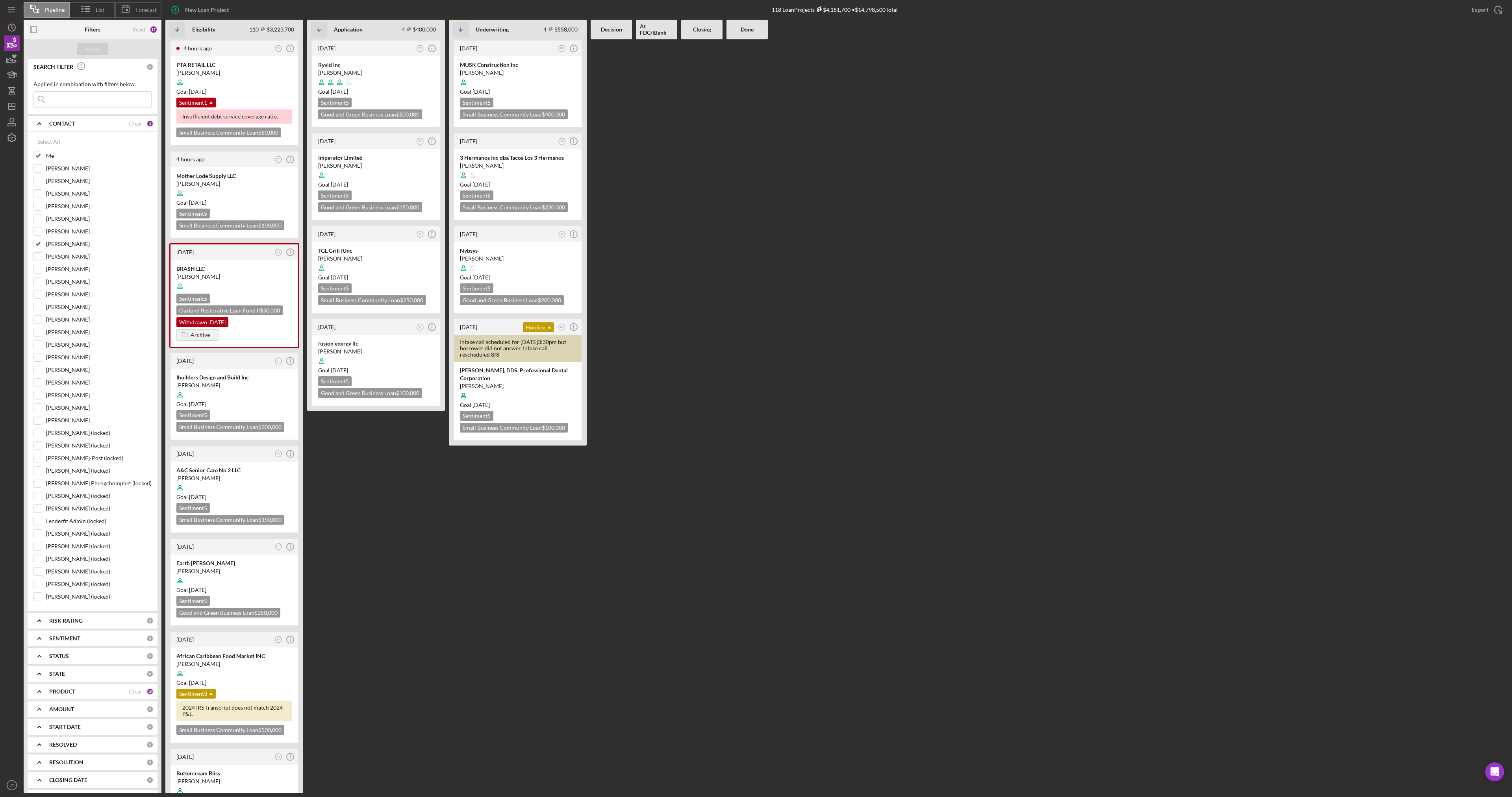
click at [1247, 116] on div "4 hours ago RK Icon/Info PTA RETAIL LLC [PERSON_NAME] Goal [DATE] Sentiment 1 I…" at bounding box center [837, 416] width 1343 height 754
